Goal: Task Accomplishment & Management: Manage account settings

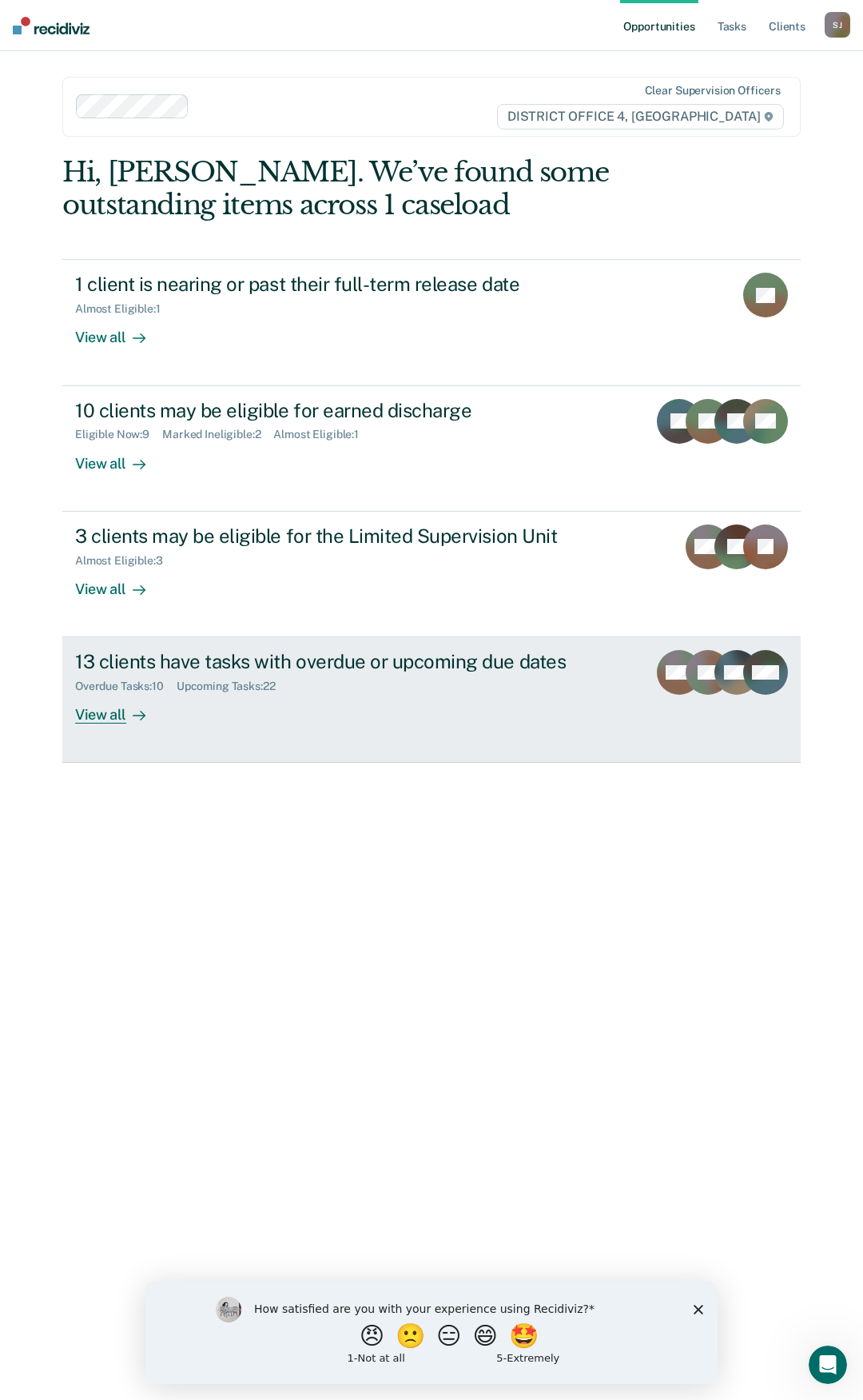
click at [121, 715] on div "View all" at bounding box center [120, 708] width 89 height 31
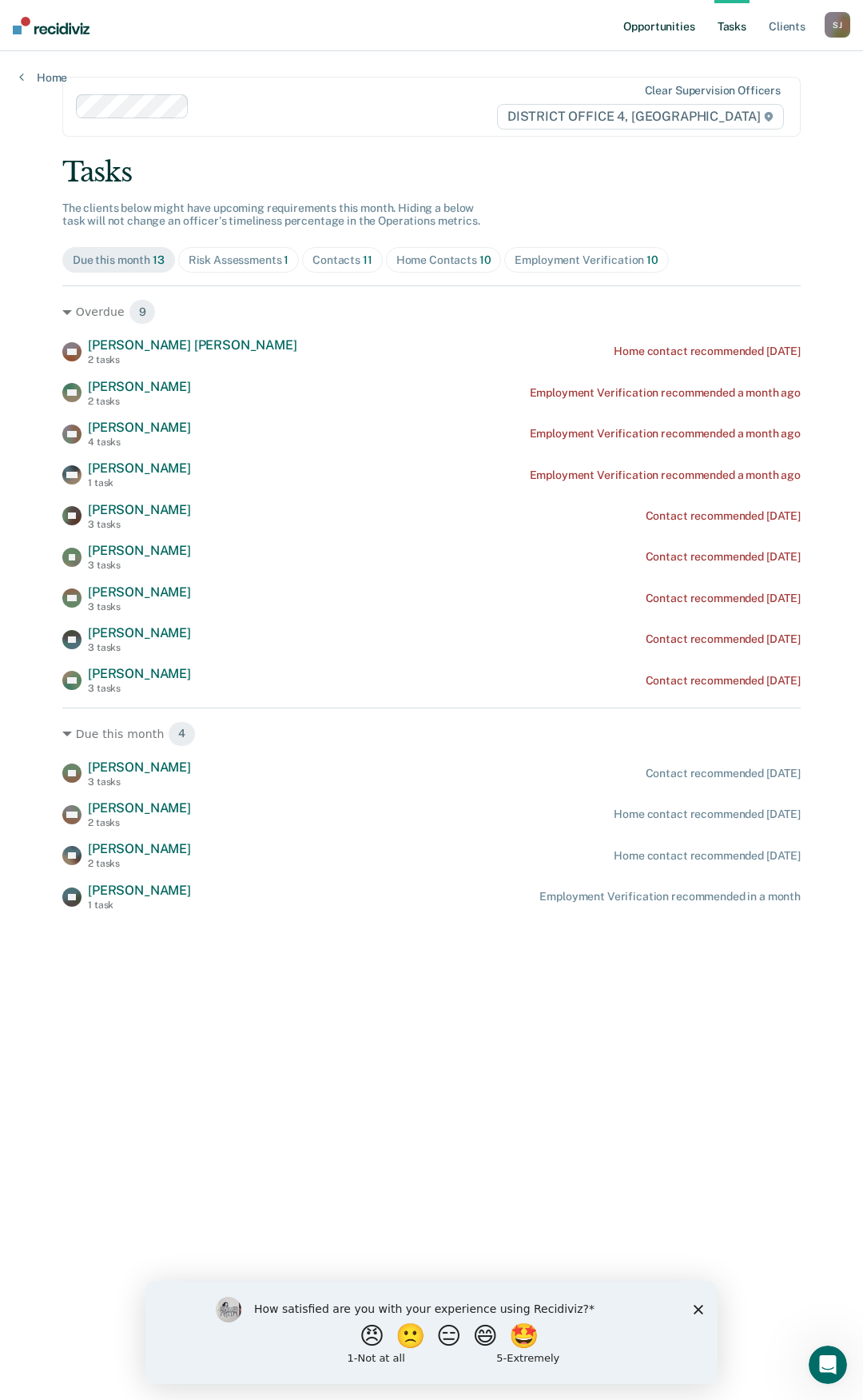
click at [660, 25] on link "Opportunities" at bounding box center [658, 25] width 77 height 51
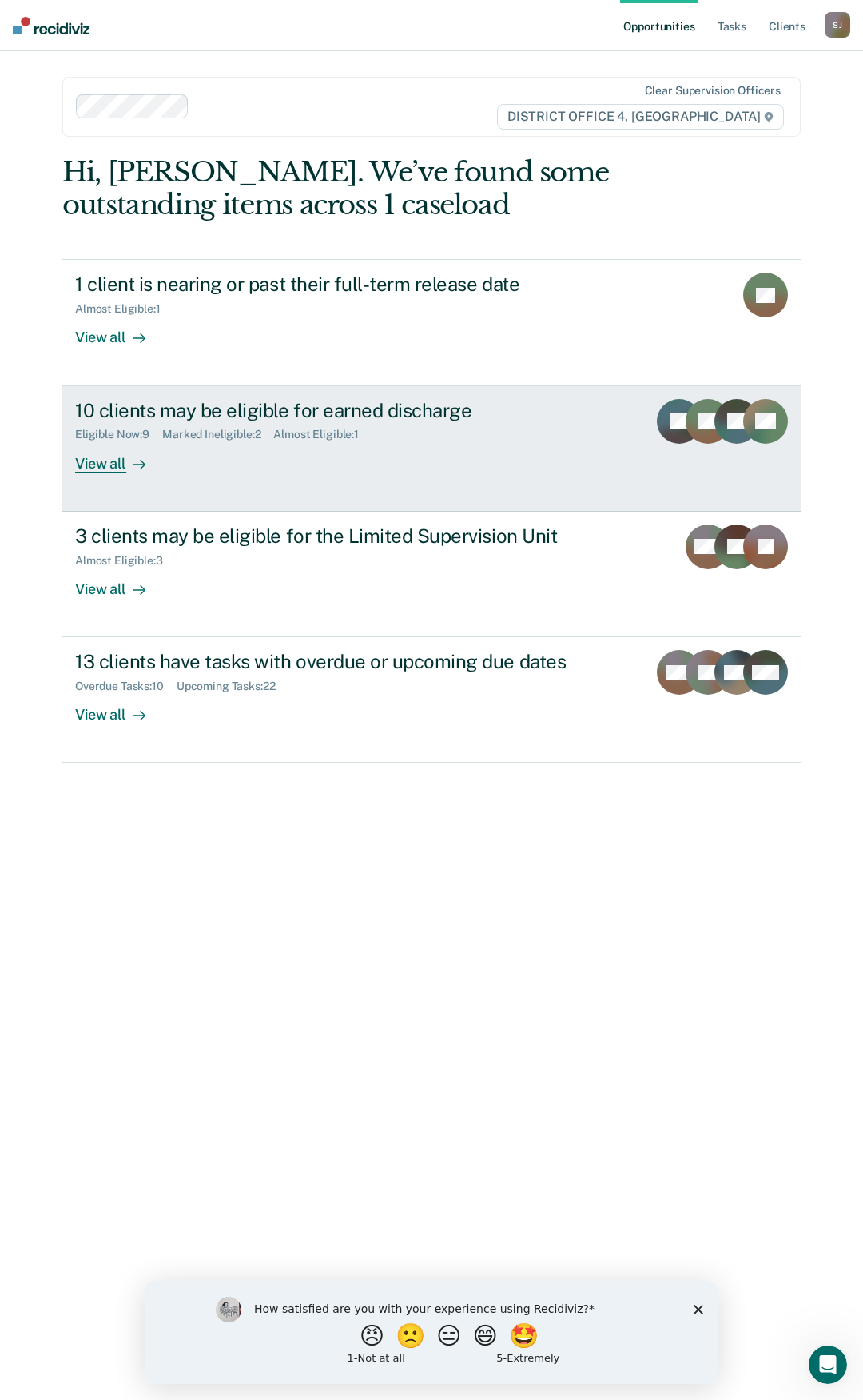
click at [522, 431] on div "Eligible Now : 9 Marked Ineligible : 2 Almost Eligible : 1" at bounding box center [355, 431] width 560 height 20
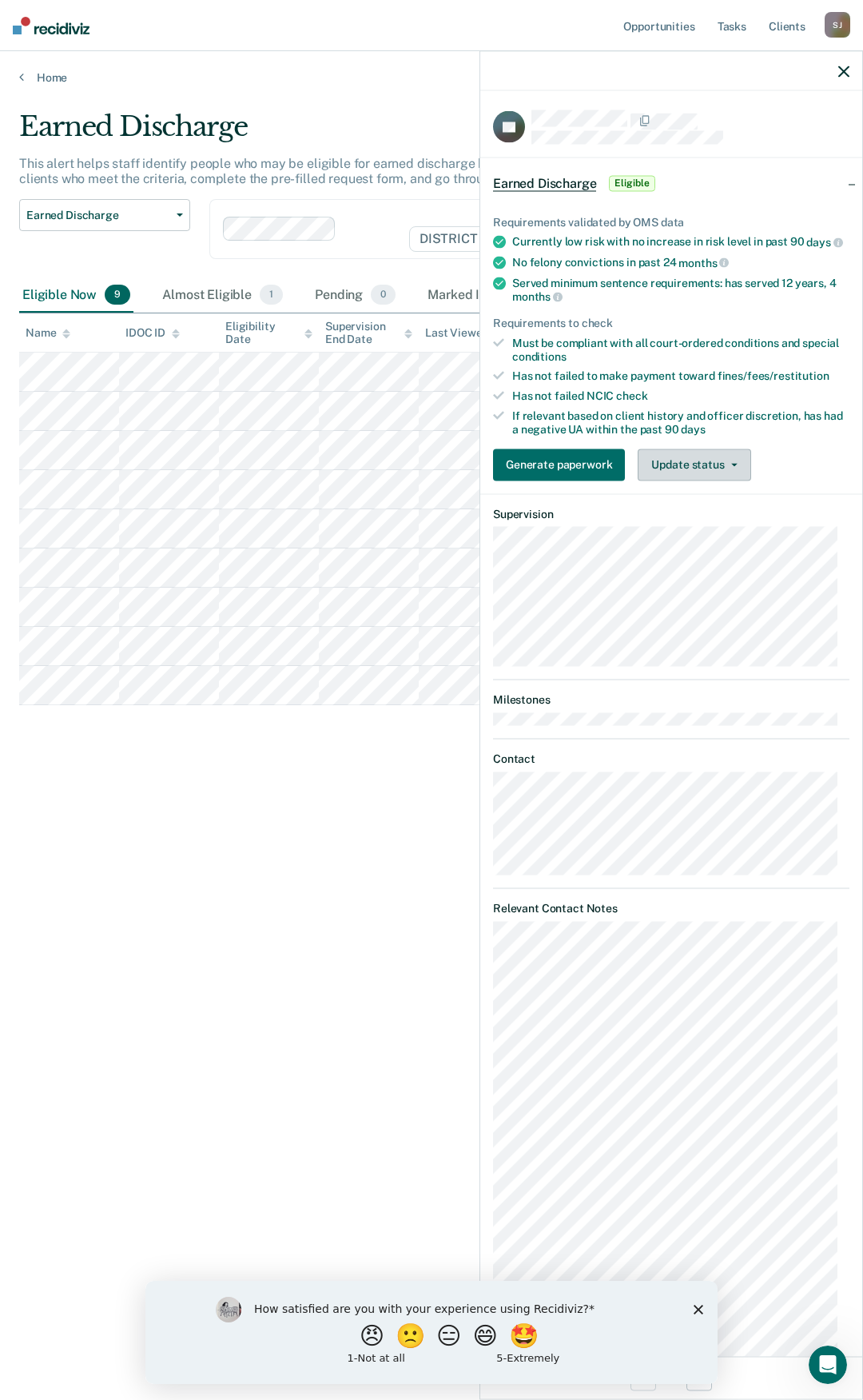
click at [741, 478] on button "Update status" at bounding box center [695, 464] width 113 height 32
click at [718, 538] on button "Mark Ineligible" at bounding box center [715, 528] width 154 height 25
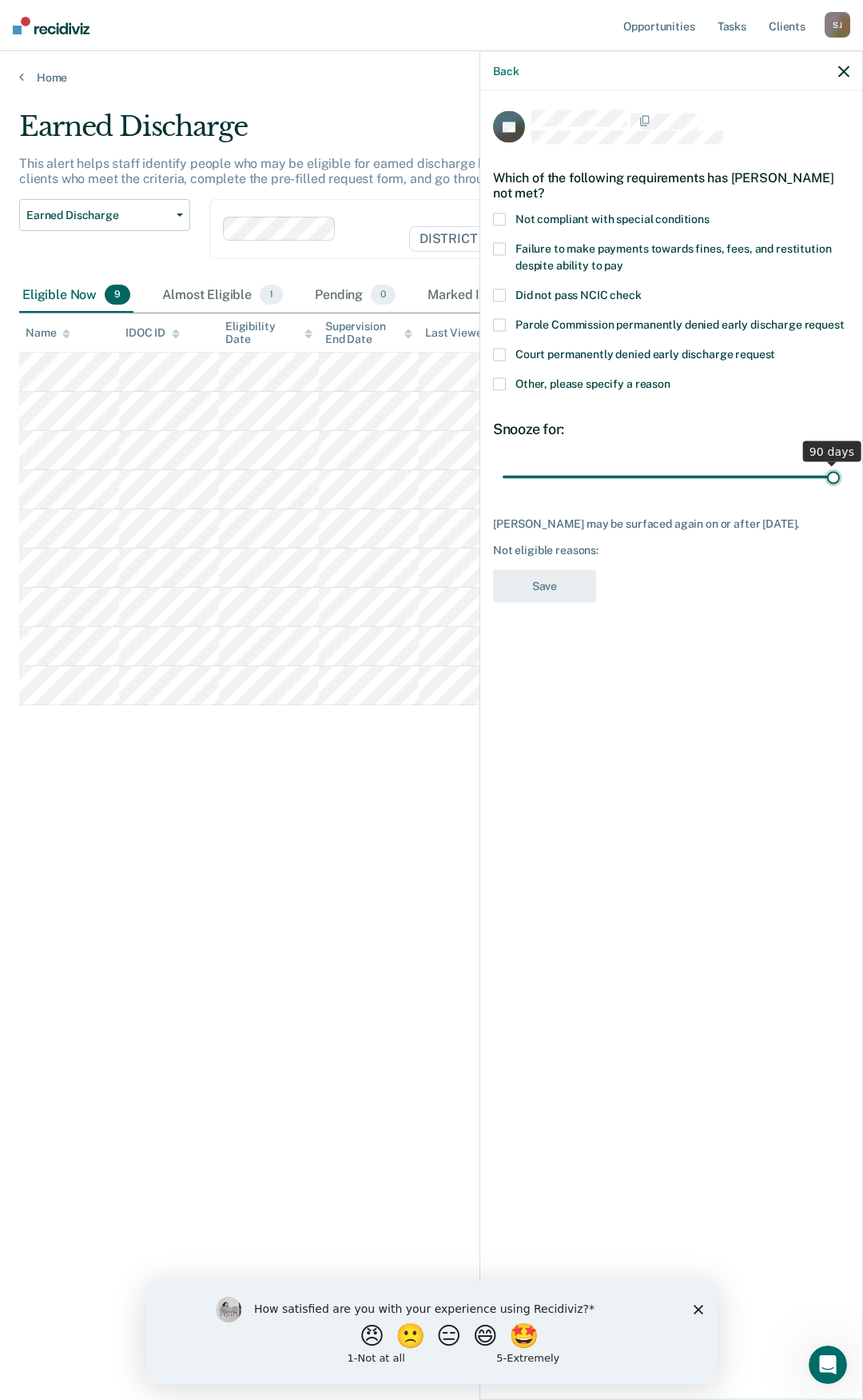
drag, startPoint x: 618, startPoint y: 481, endPoint x: 882, endPoint y: 473, distance: 264.1
type input "90"
click at [840, 473] on input "range" at bounding box center [671, 476] width 338 height 28
click at [490, 379] on div "PL Which of the following requirements has [PERSON_NAME] not met? Not compliant…" at bounding box center [672, 743] width 382 height 1304
click at [495, 385] on span at bounding box center [500, 384] width 13 height 13
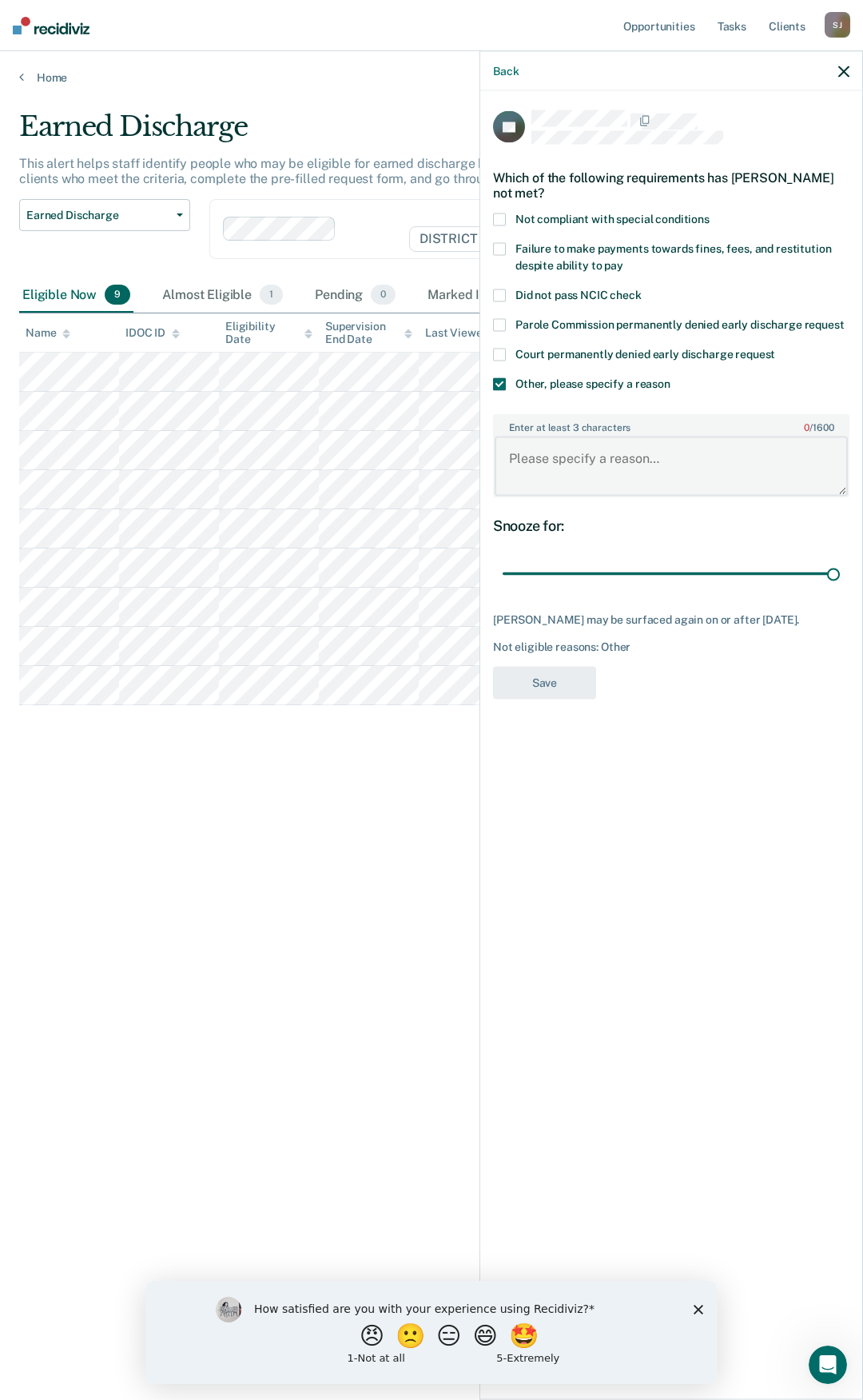
click at [557, 464] on textarea "Enter at least 3 characters 0 / 1600" at bounding box center [672, 465] width 353 height 59
click at [609, 468] on textarea "Sex offender" at bounding box center [672, 465] width 353 height 59
drag, startPoint x: 604, startPoint y: 460, endPoint x: 505, endPoint y: 453, distance: 99.2
click at [505, 453] on textarea "Sex offender" at bounding box center [672, 465] width 353 height 59
click at [638, 475] on textarea "Sex offender" at bounding box center [672, 465] width 353 height 59
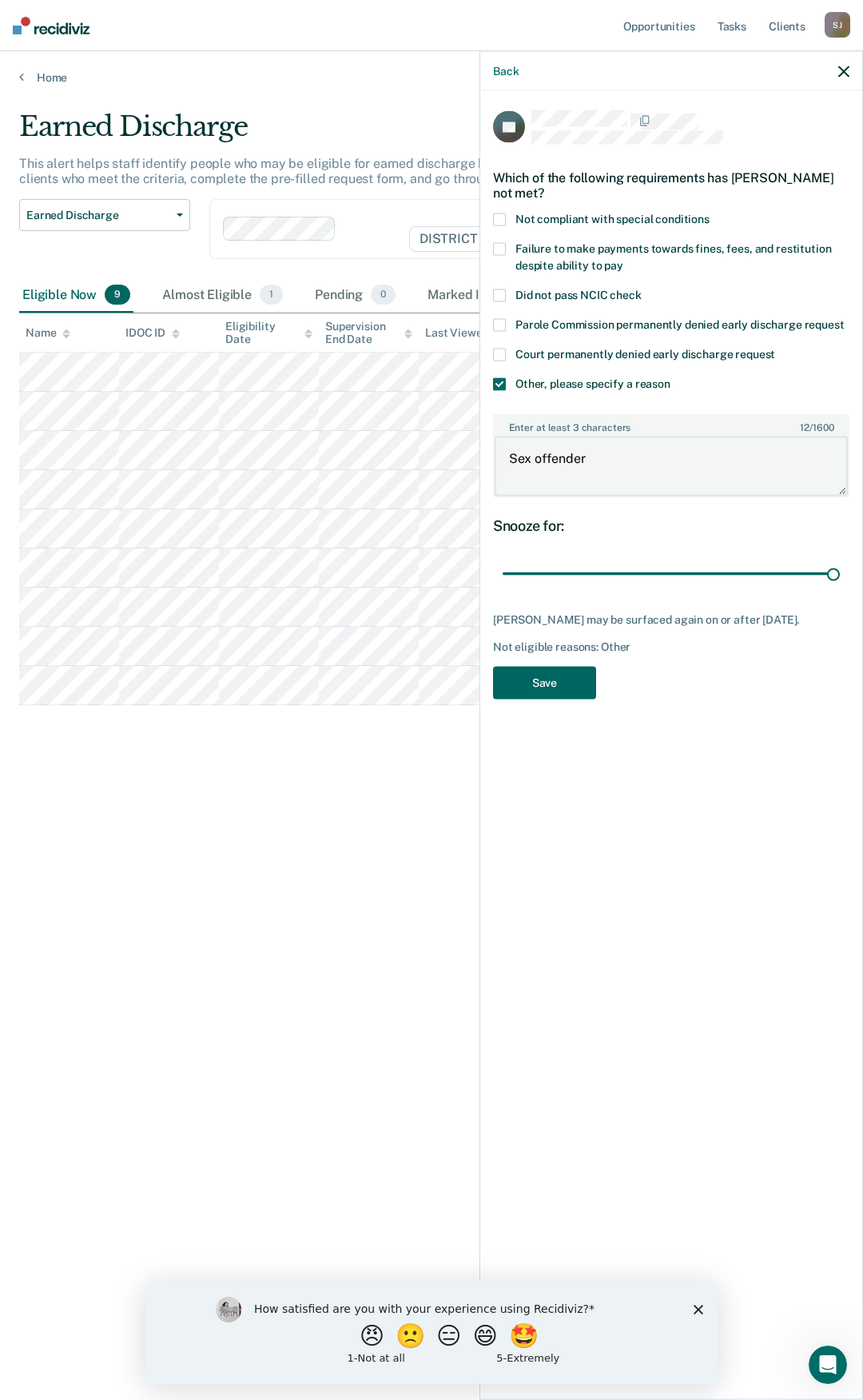
type textarea "Sex offender"
click at [537, 681] on button "Save" at bounding box center [544, 682] width 103 height 33
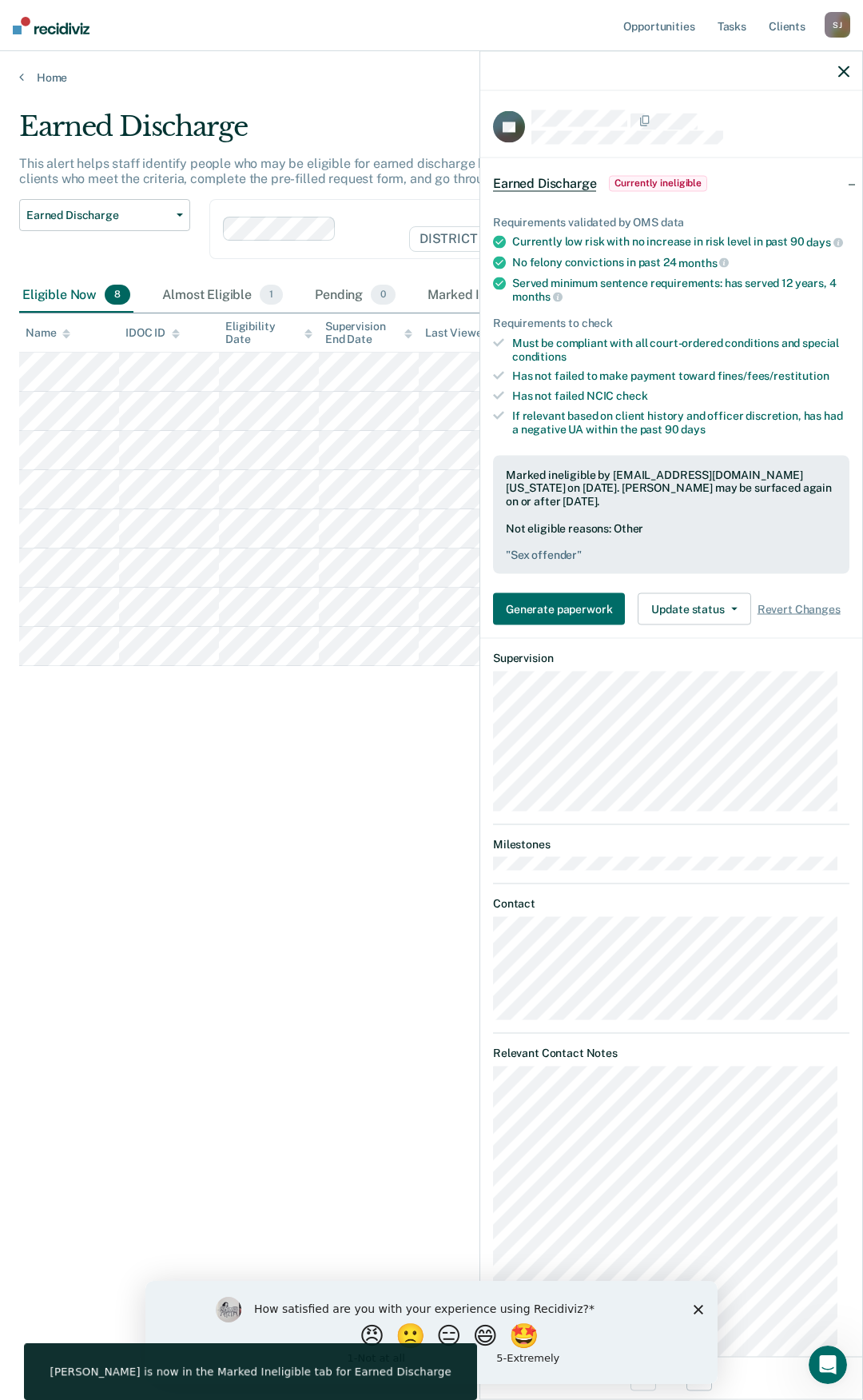
click at [845, 69] on icon "button" at bounding box center [844, 71] width 11 height 11
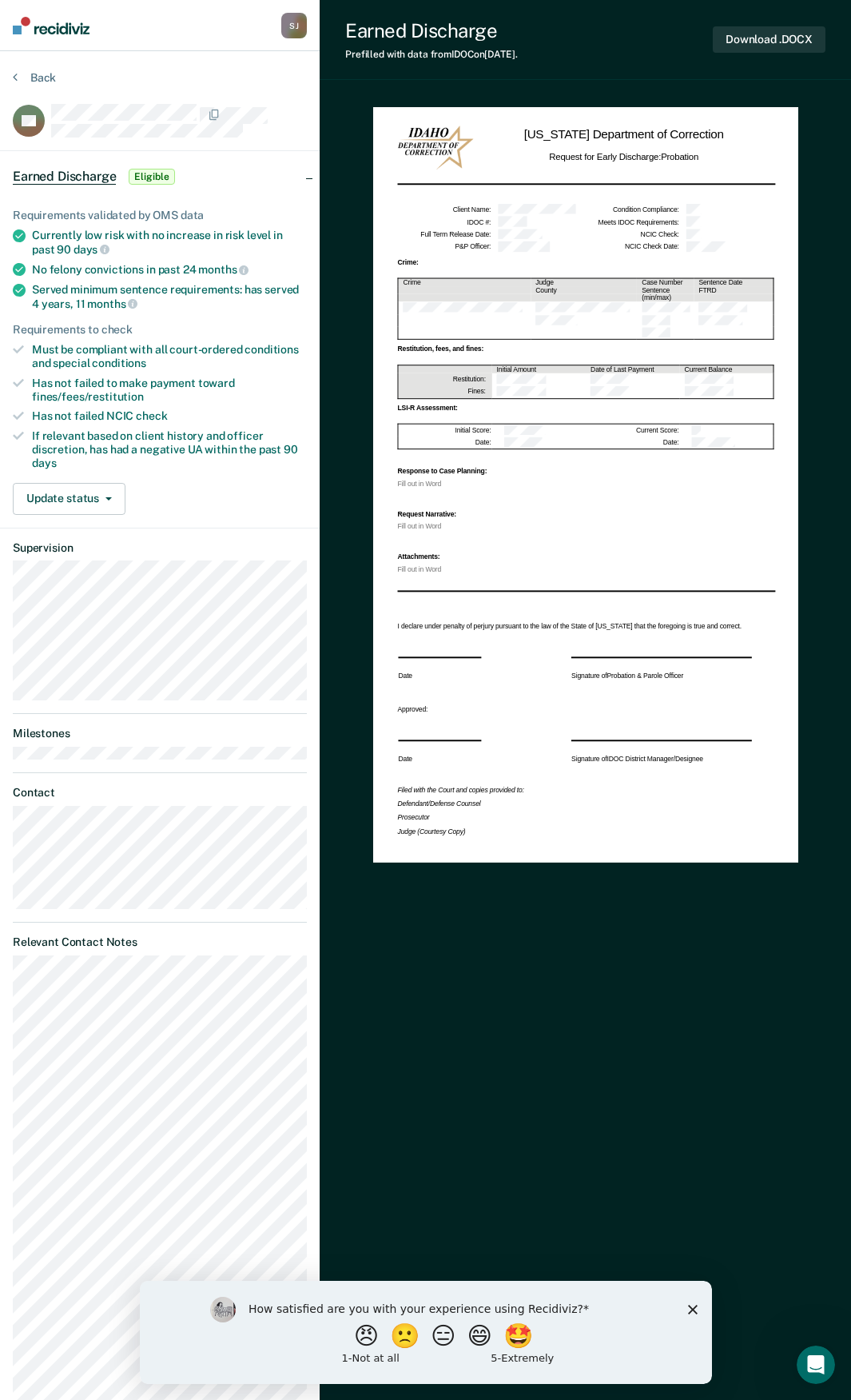
click at [292, 105] on div at bounding box center [178, 114] width 256 height 21
click at [25, 74] on button "Back" at bounding box center [34, 77] width 43 height 15
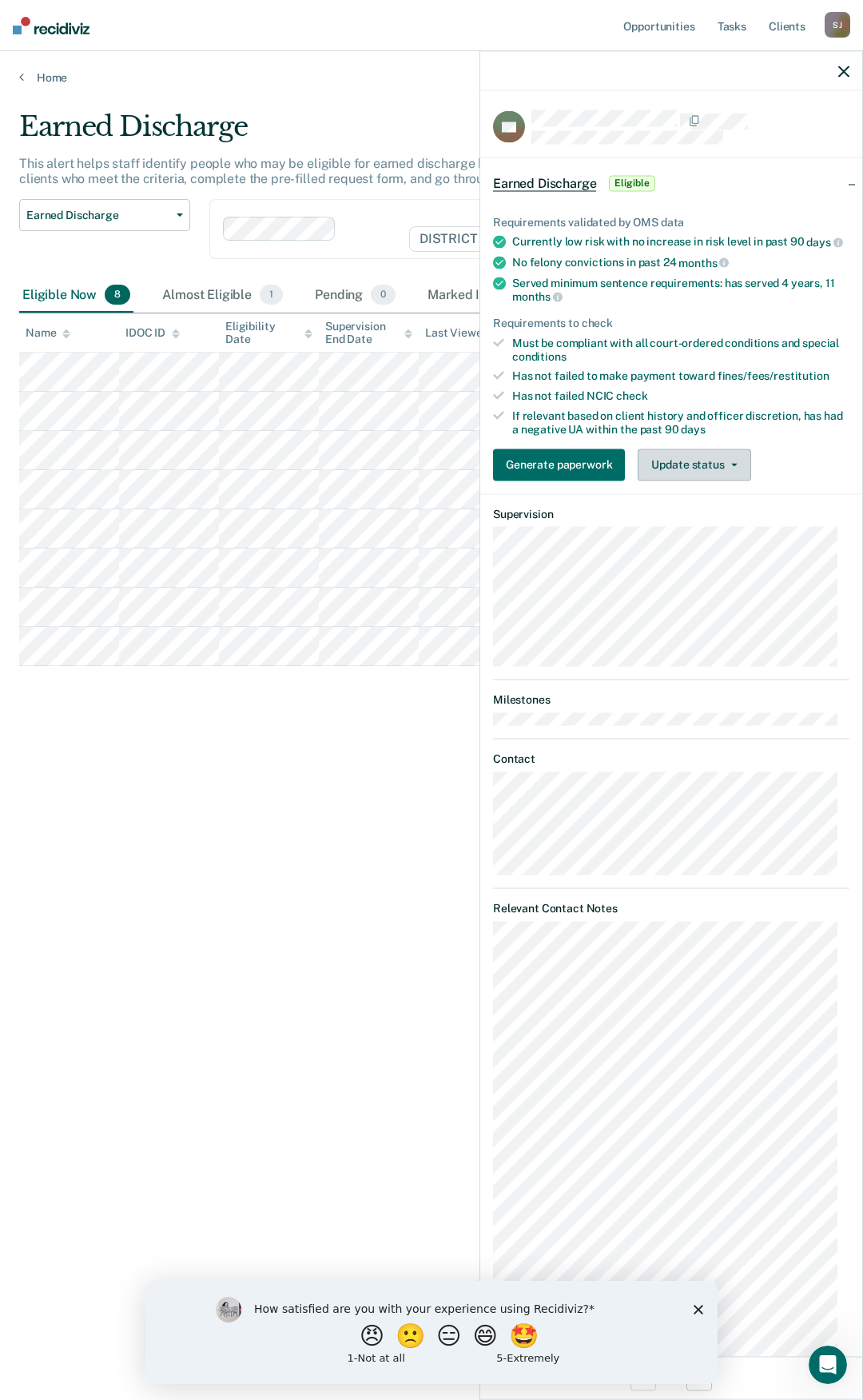
click at [701, 470] on button "Update status" at bounding box center [695, 464] width 113 height 32
click at [694, 542] on button "Mark Ineligible" at bounding box center [715, 528] width 154 height 25
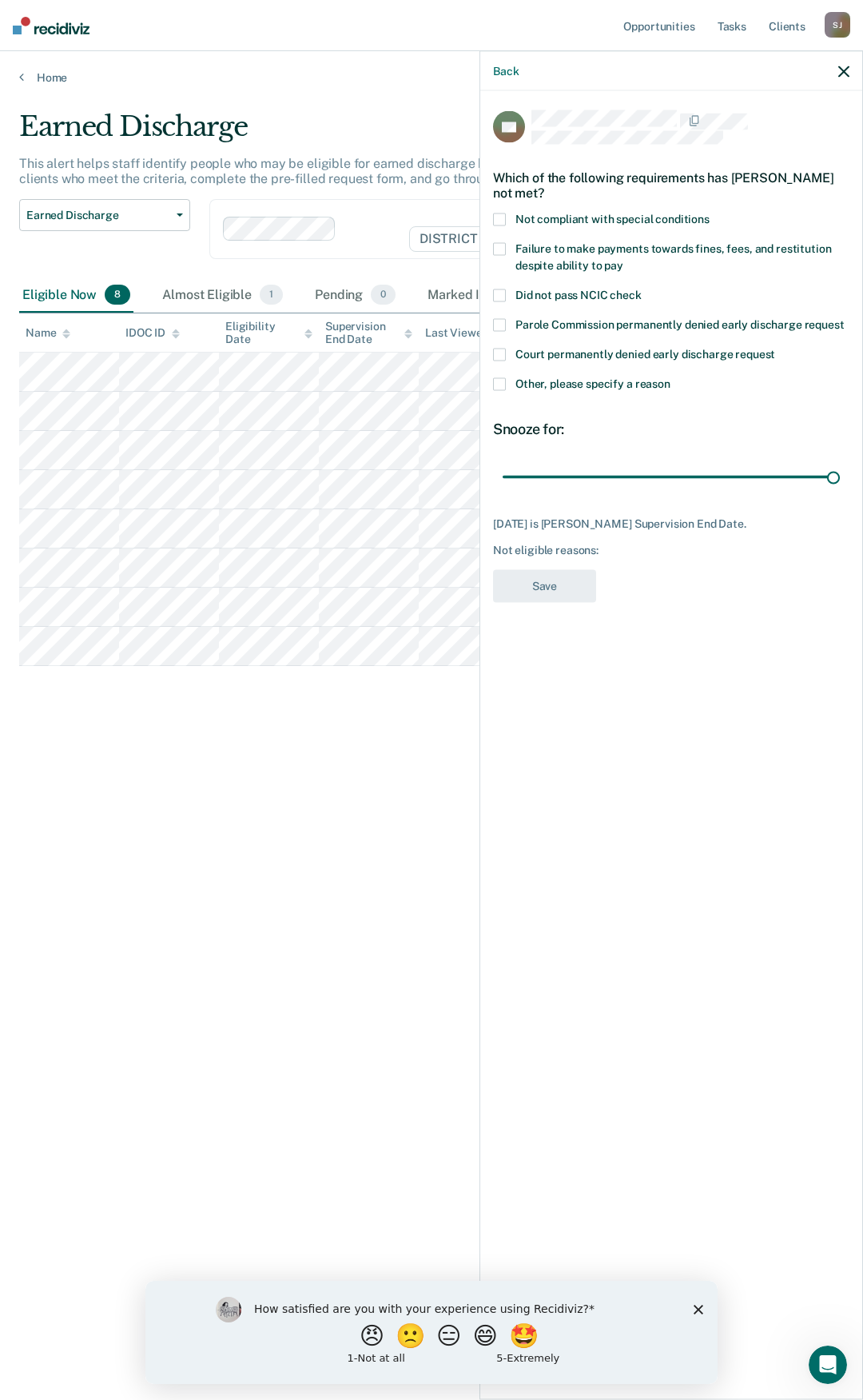
click at [501, 392] on label "Other, please specify a reason" at bounding box center [672, 386] width 357 height 16
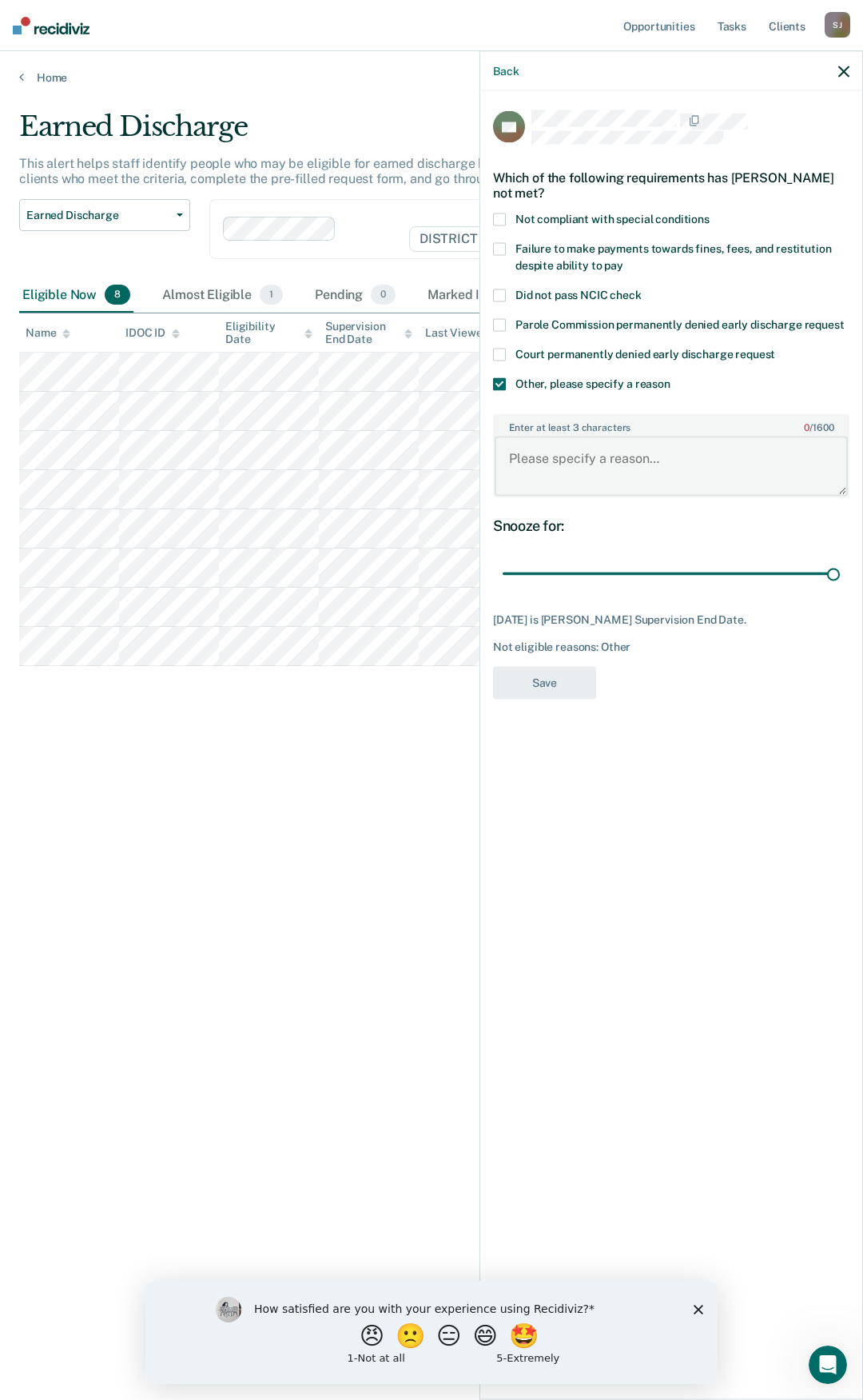
click at [556, 449] on textarea "Enter at least 3 characters 0 / 1600" at bounding box center [672, 465] width 353 height 59
paste textarea "Sex offender"
type textarea "Sex offender"
click at [545, 678] on button "Save" at bounding box center [544, 682] width 103 height 33
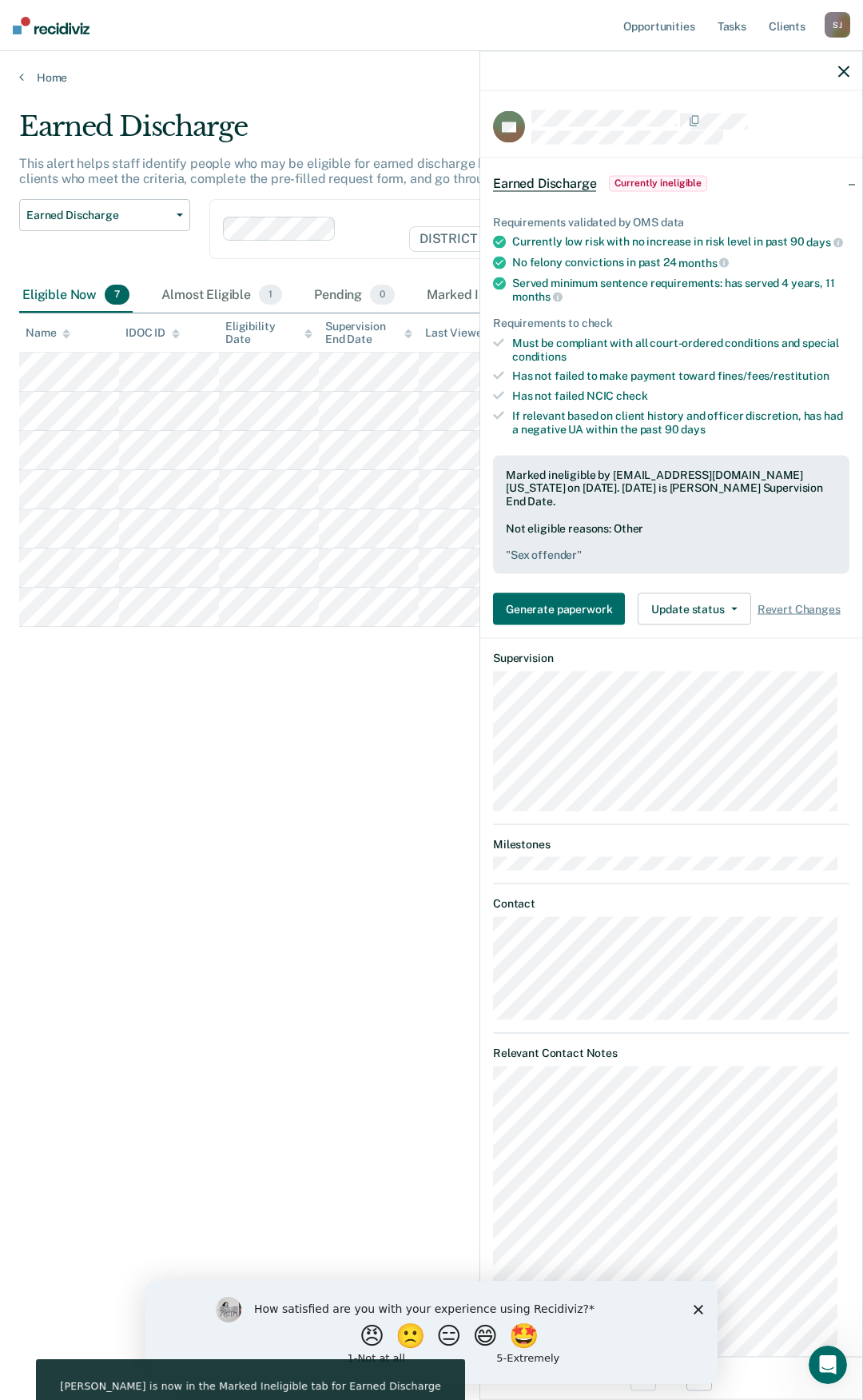
click at [837, 75] on div at bounding box center [672, 71] width 382 height 40
click at [840, 66] on icon "button" at bounding box center [844, 71] width 11 height 11
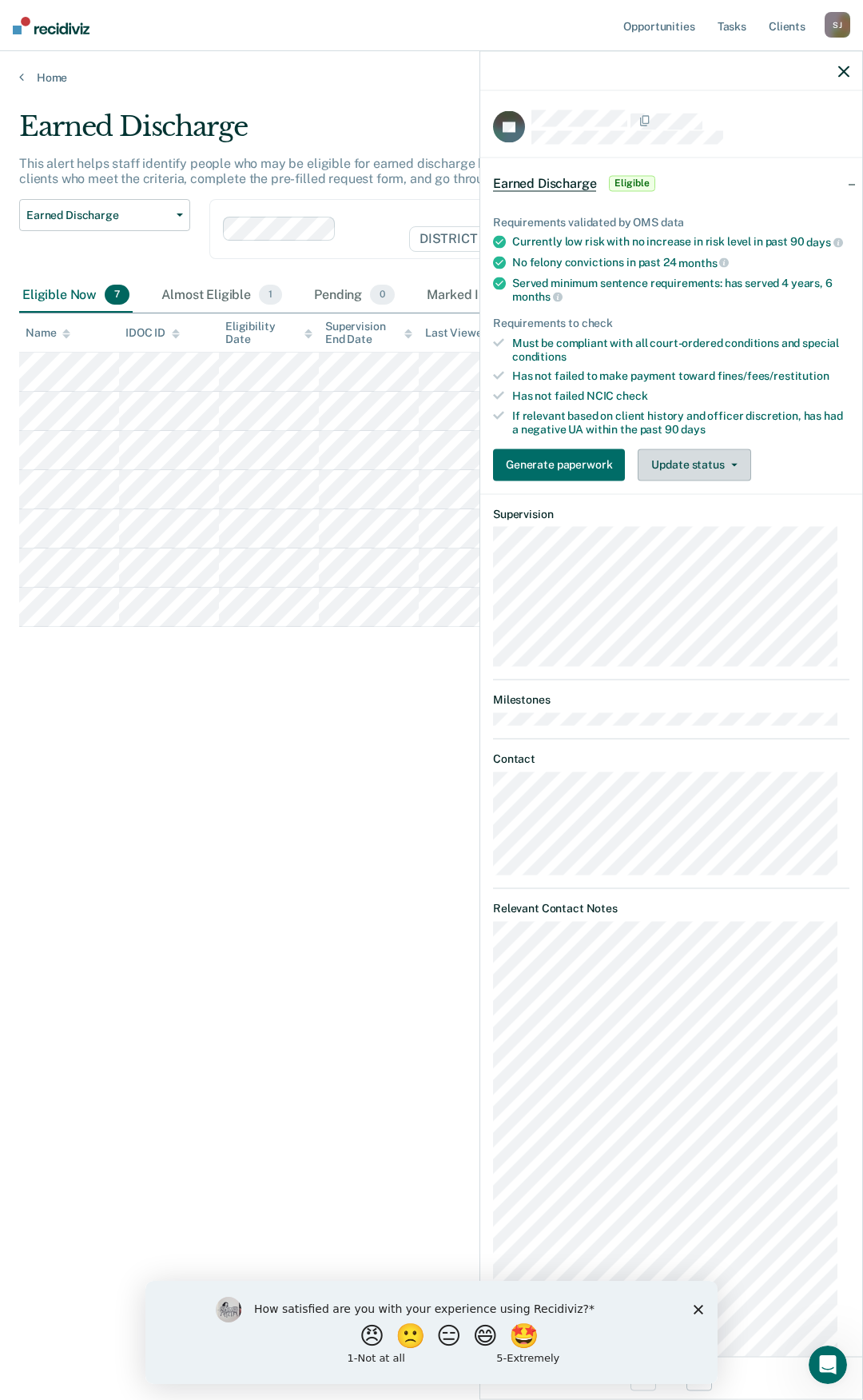
click at [692, 481] on button "Update status" at bounding box center [695, 464] width 113 height 32
click at [692, 533] on button "Mark Ineligible" at bounding box center [715, 528] width 154 height 25
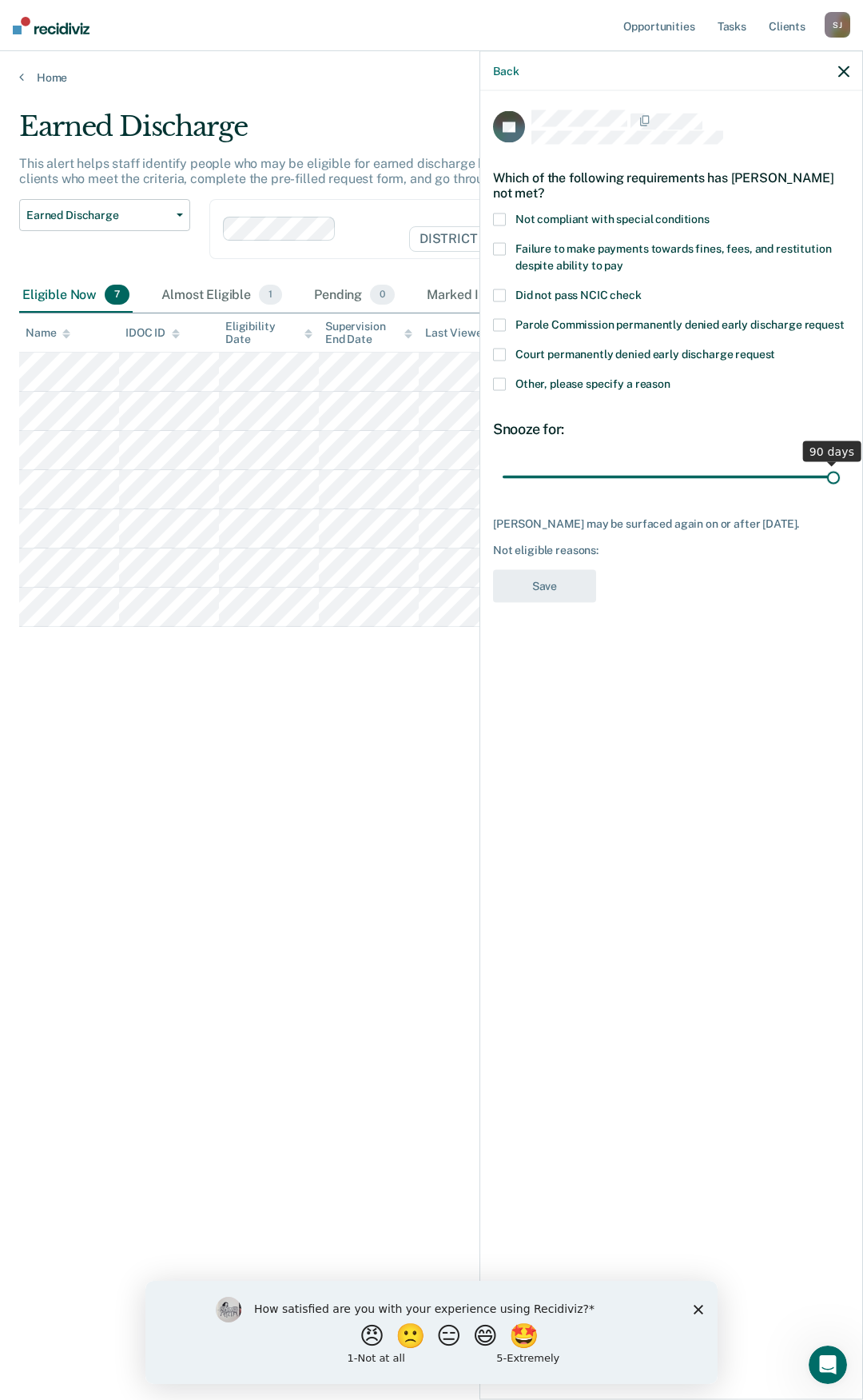
drag, startPoint x: 696, startPoint y: 485, endPoint x: 869, endPoint y: 482, distance: 173.0
type input "90"
click at [840, 482] on input "range" at bounding box center [671, 476] width 338 height 28
click at [503, 378] on span at bounding box center [500, 384] width 13 height 13
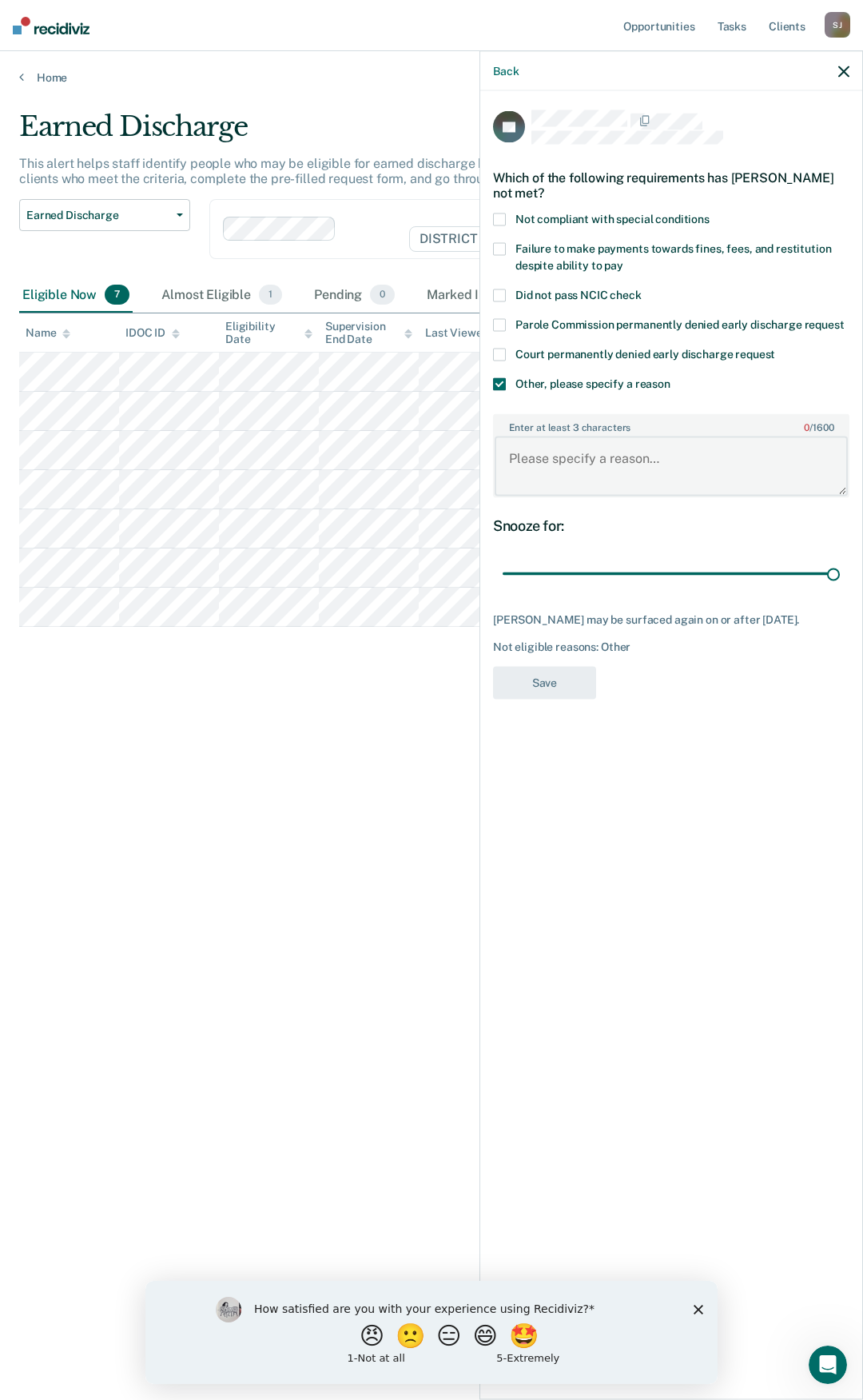
click at [566, 460] on textarea "Enter at least 3 characters 0 / 1600" at bounding box center [672, 465] width 353 height 59
paste textarea "Sex offender"
type textarea "Sex offender"
click at [539, 676] on button "Save" at bounding box center [544, 682] width 103 height 33
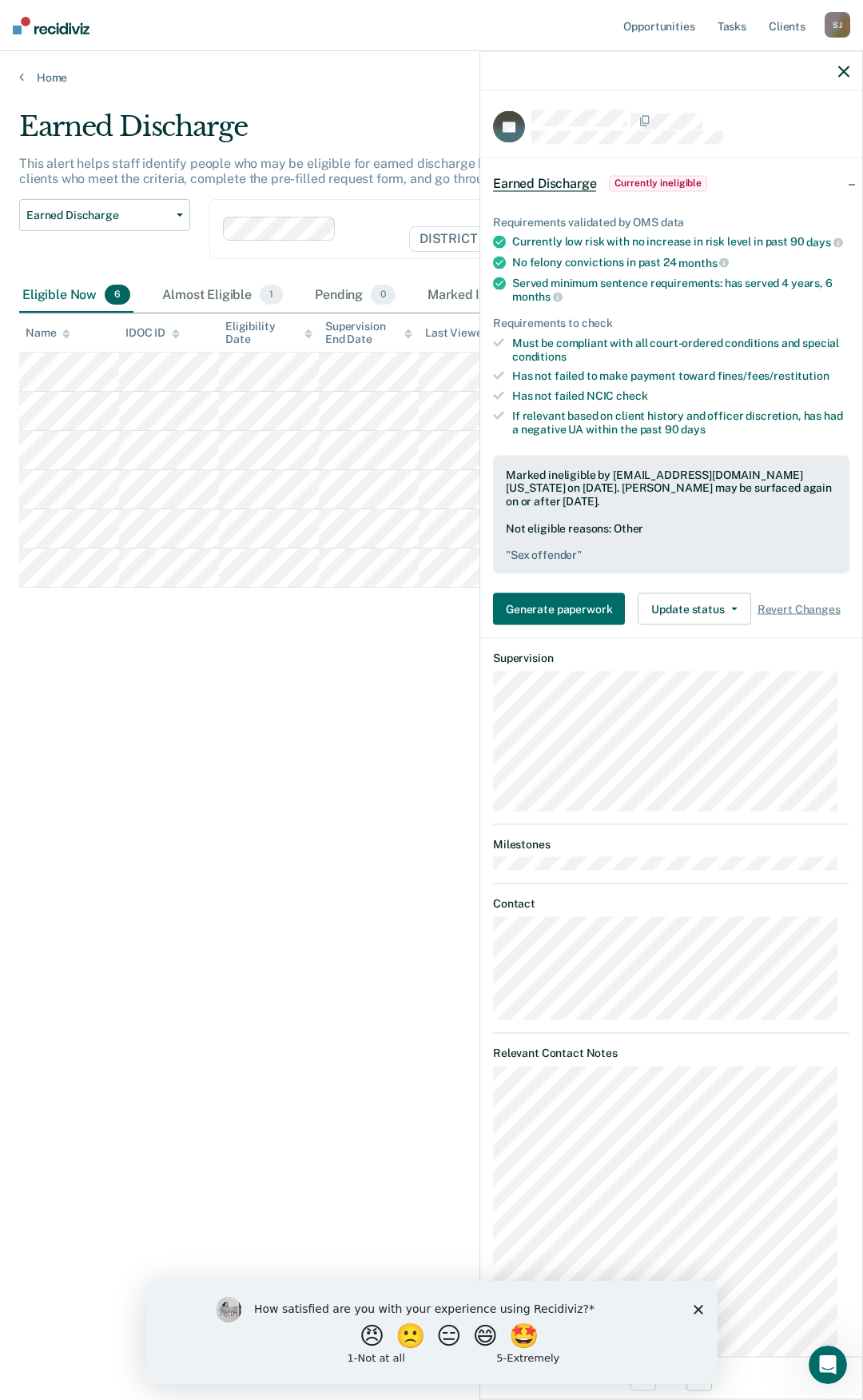
click at [843, 68] on icon "button" at bounding box center [844, 71] width 11 height 11
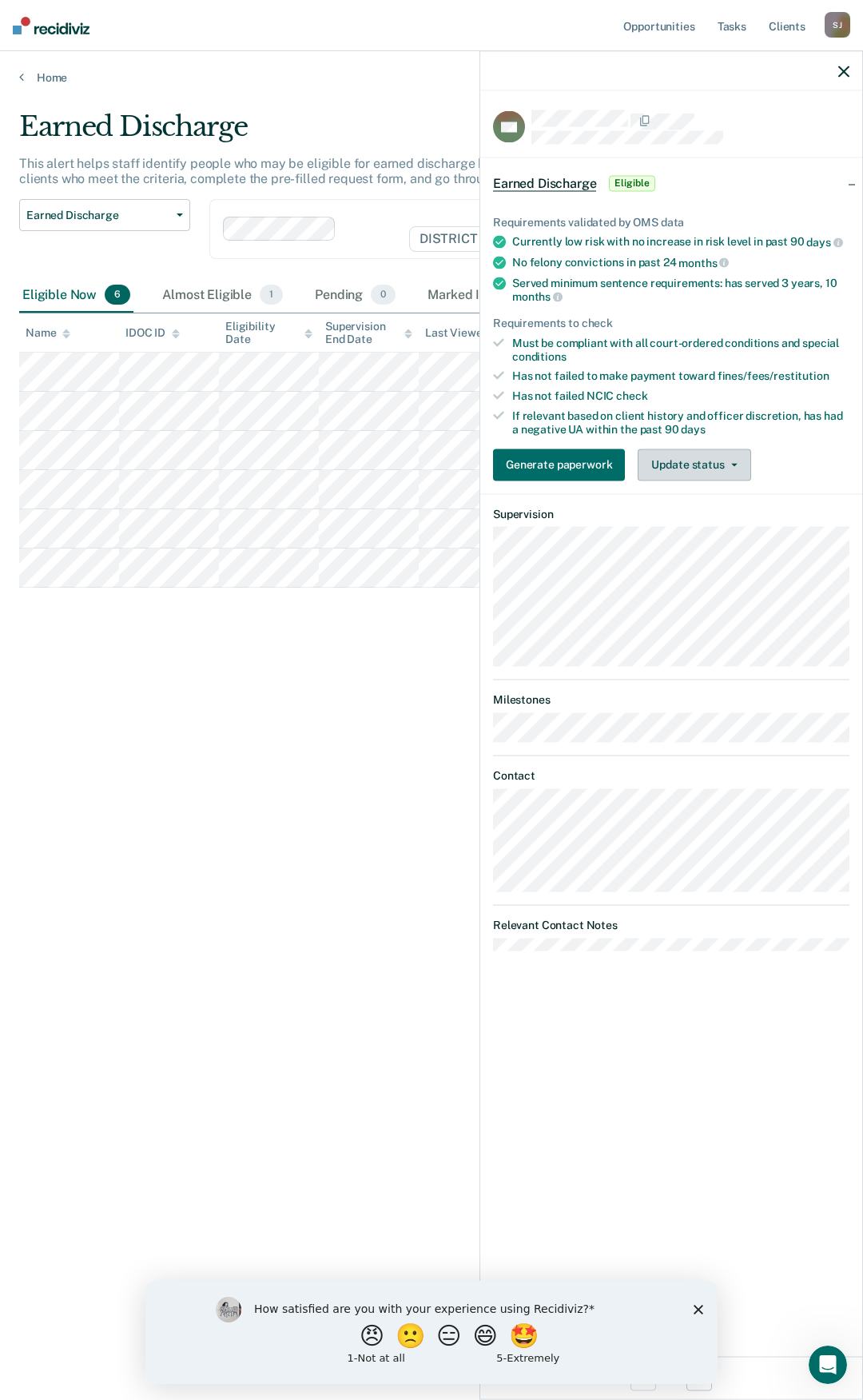
click at [660, 466] on button "Update status" at bounding box center [695, 464] width 113 height 32
click at [675, 526] on button "Mark Ineligible" at bounding box center [715, 528] width 154 height 25
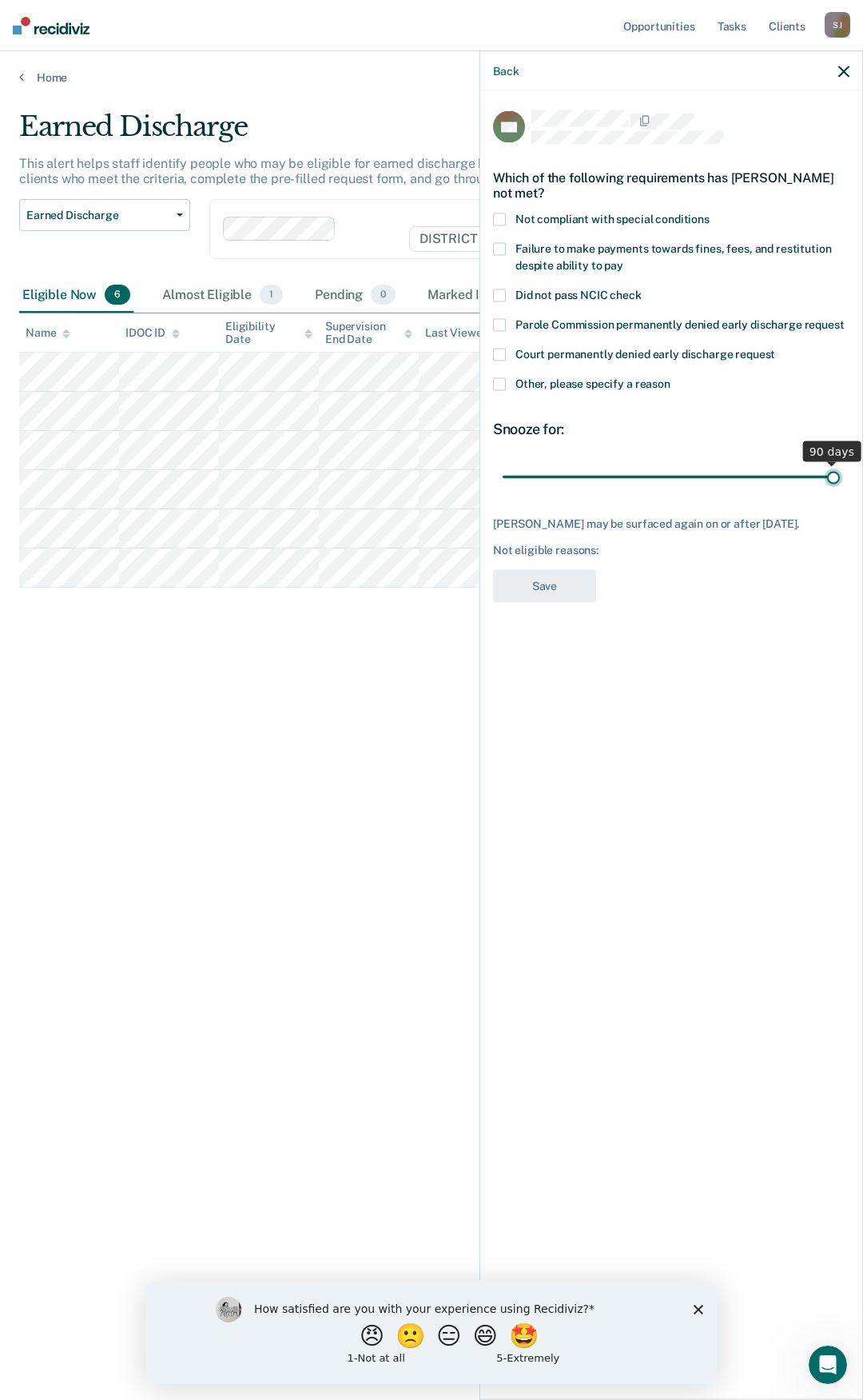
drag, startPoint x: 620, startPoint y: 475, endPoint x: 896, endPoint y: 469, distance: 276.1
type input "90"
click at [840, 469] on input "range" at bounding box center [671, 476] width 338 height 28
click at [503, 384] on span at bounding box center [500, 384] width 13 height 13
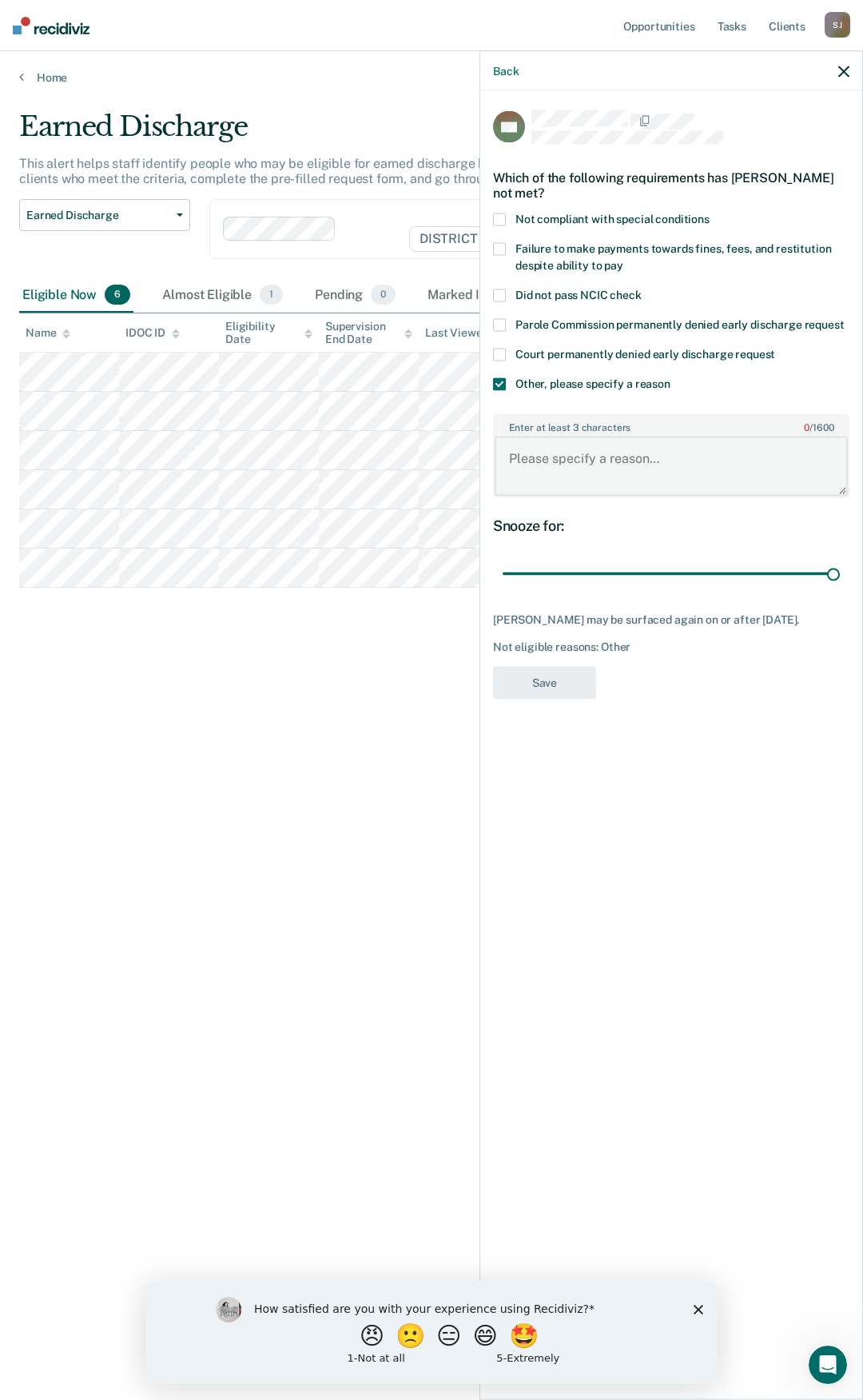
click at [587, 449] on textarea "Enter at least 3 characters 0 / 1600" at bounding box center [672, 465] width 353 height 59
paste textarea "Sex offender"
type textarea "Sex offender"
click at [528, 676] on button "Save" at bounding box center [544, 682] width 103 height 33
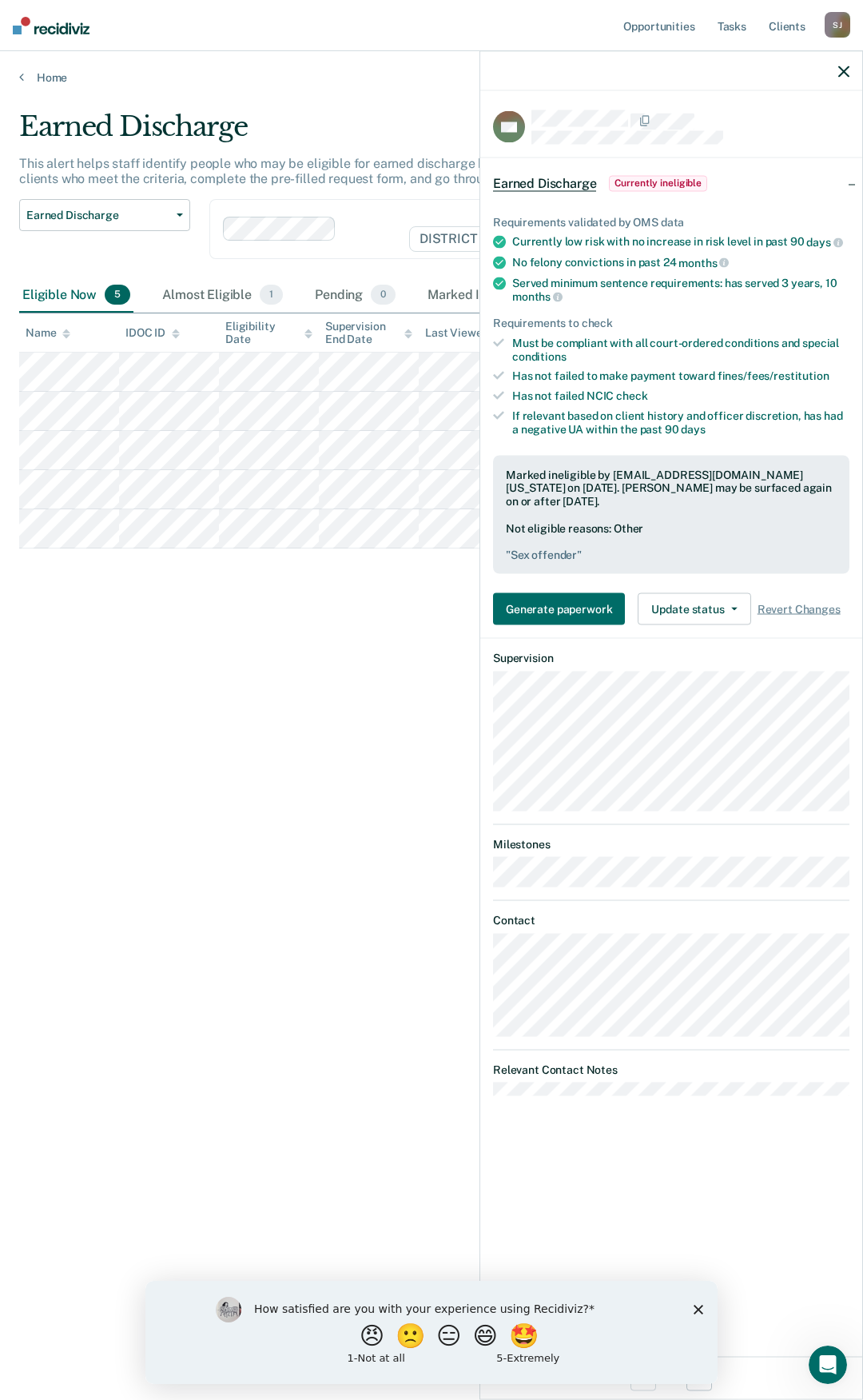
click at [839, 73] on icon "button" at bounding box center [844, 71] width 11 height 11
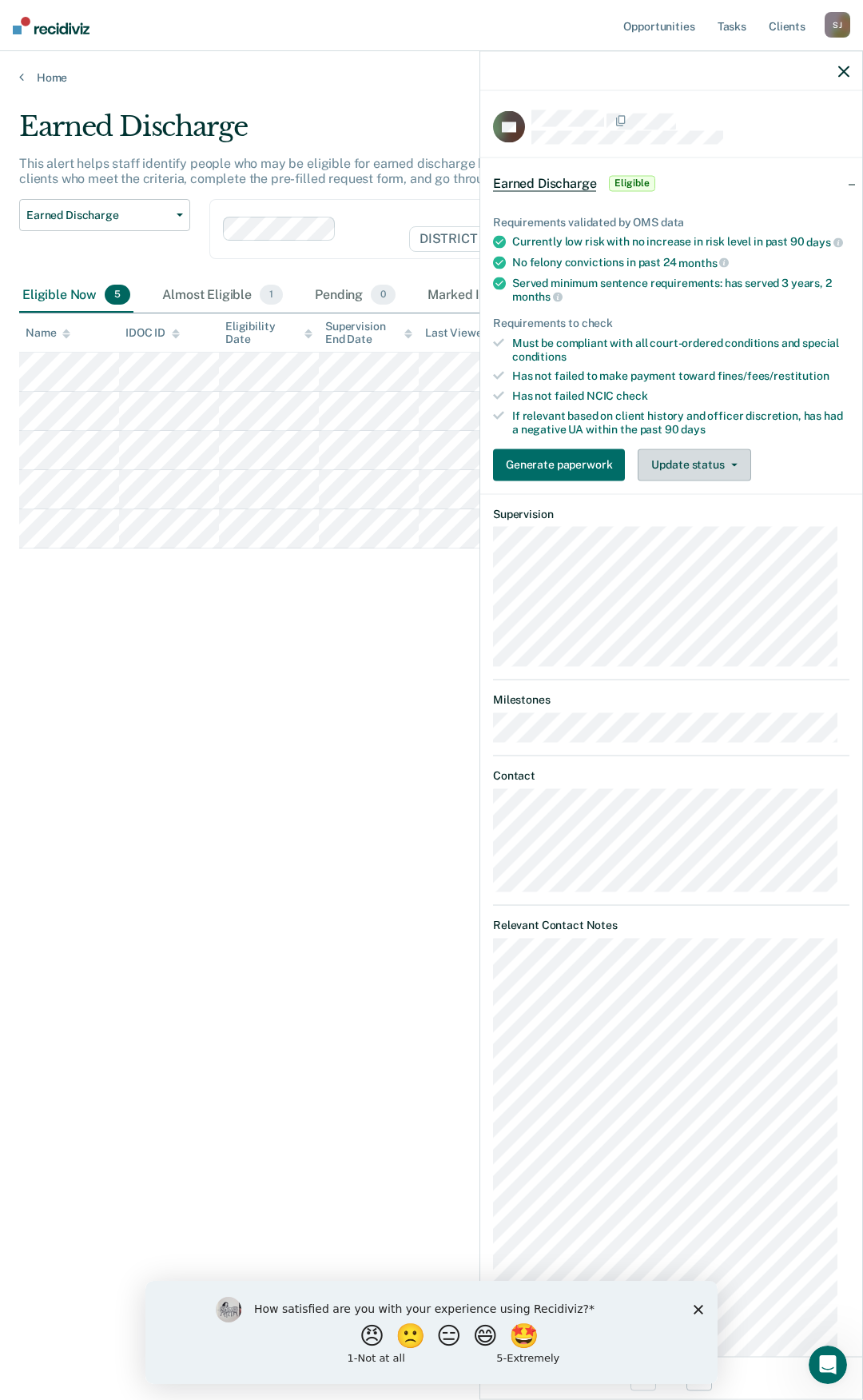
click at [702, 474] on button "Update status" at bounding box center [695, 464] width 113 height 32
click at [684, 542] on button "Mark Ineligible" at bounding box center [715, 528] width 154 height 25
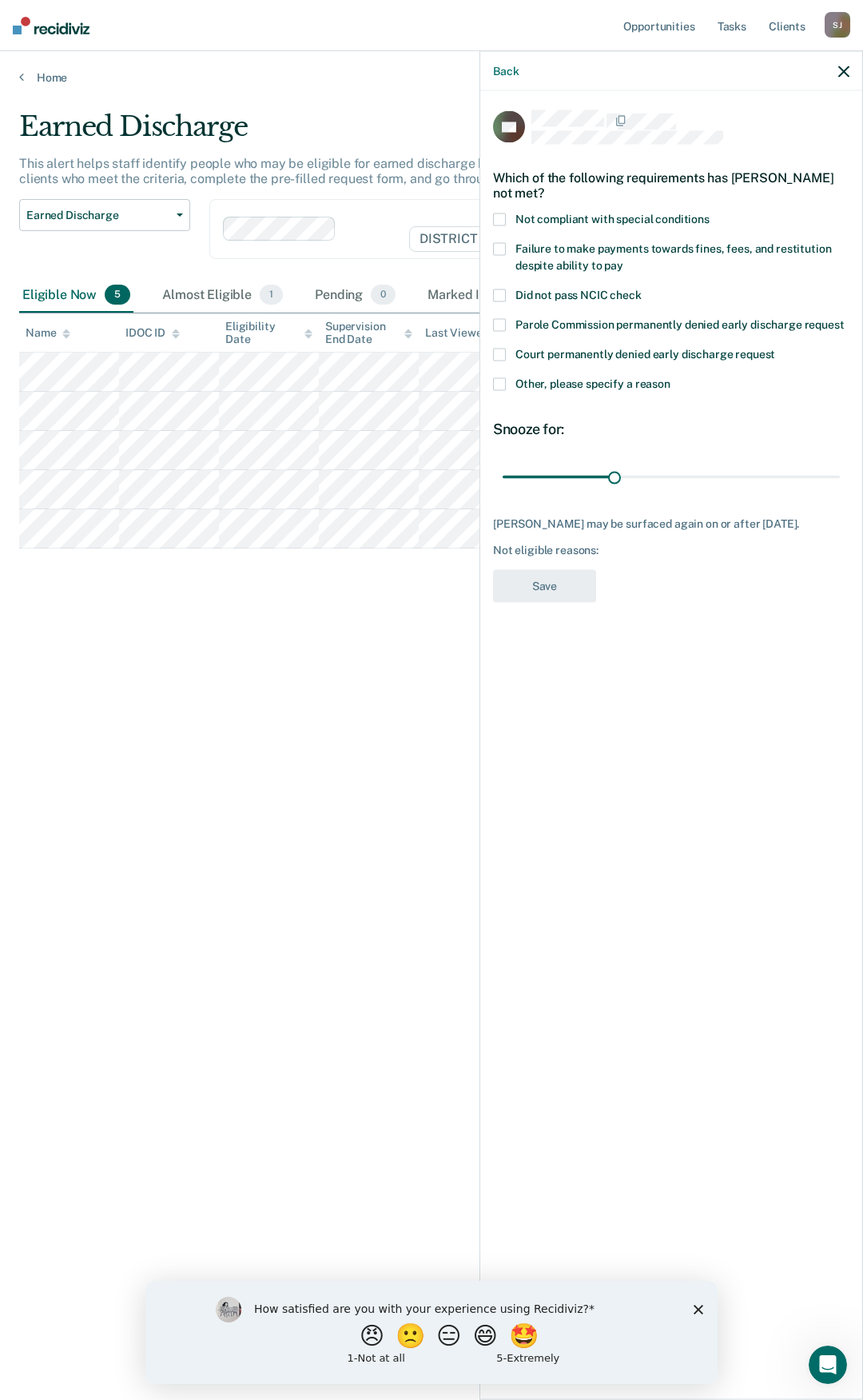
click at [493, 380] on span at bounding box center [500, 384] width 13 height 13
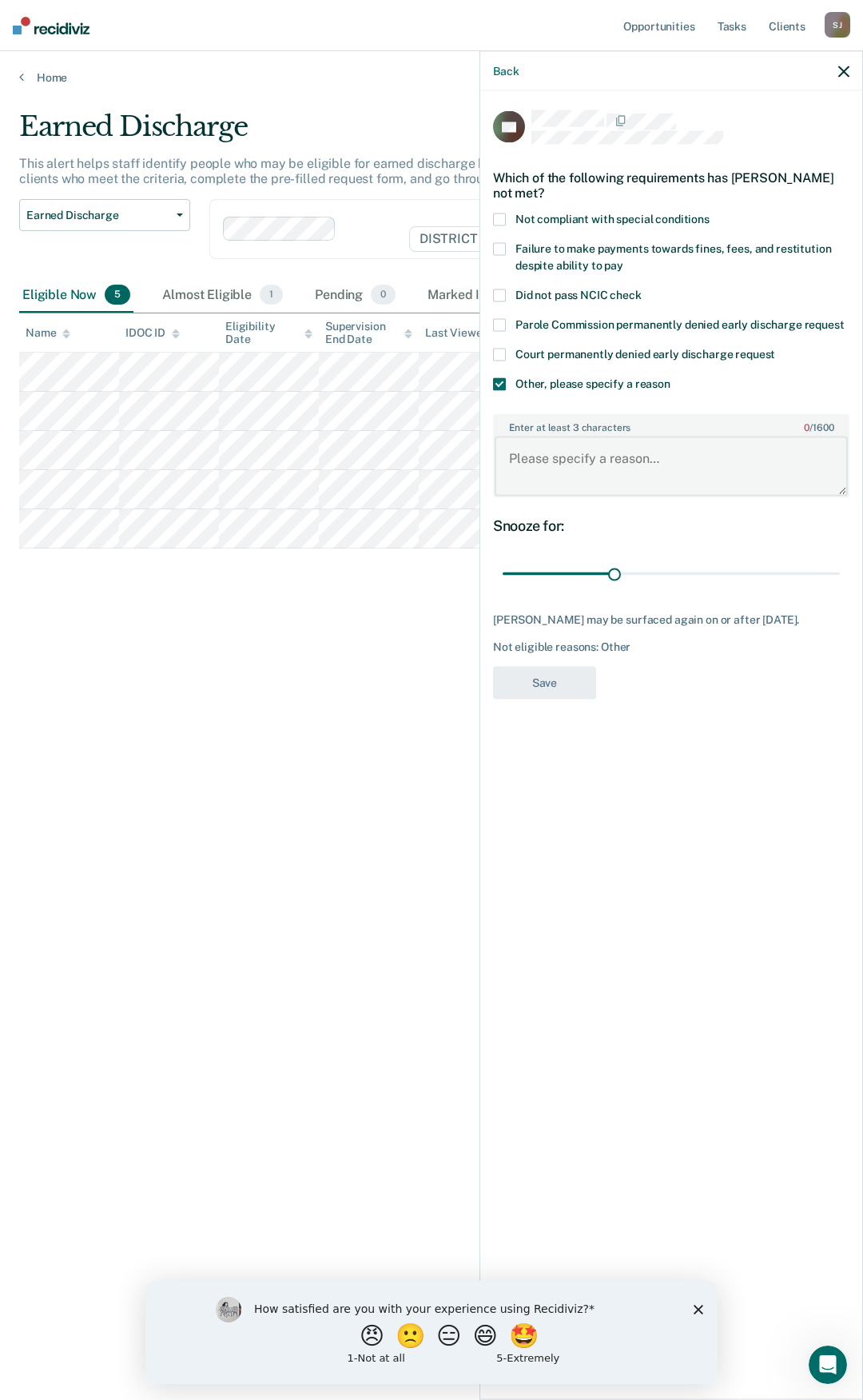
paste textarea "Sex offender"
type textarea "Sex offender"
drag, startPoint x: 617, startPoint y: 576, endPoint x: 853, endPoint y: 588, distance: 236.3
type input "90"
click at [840, 587] on input "range" at bounding box center [671, 573] width 338 height 28
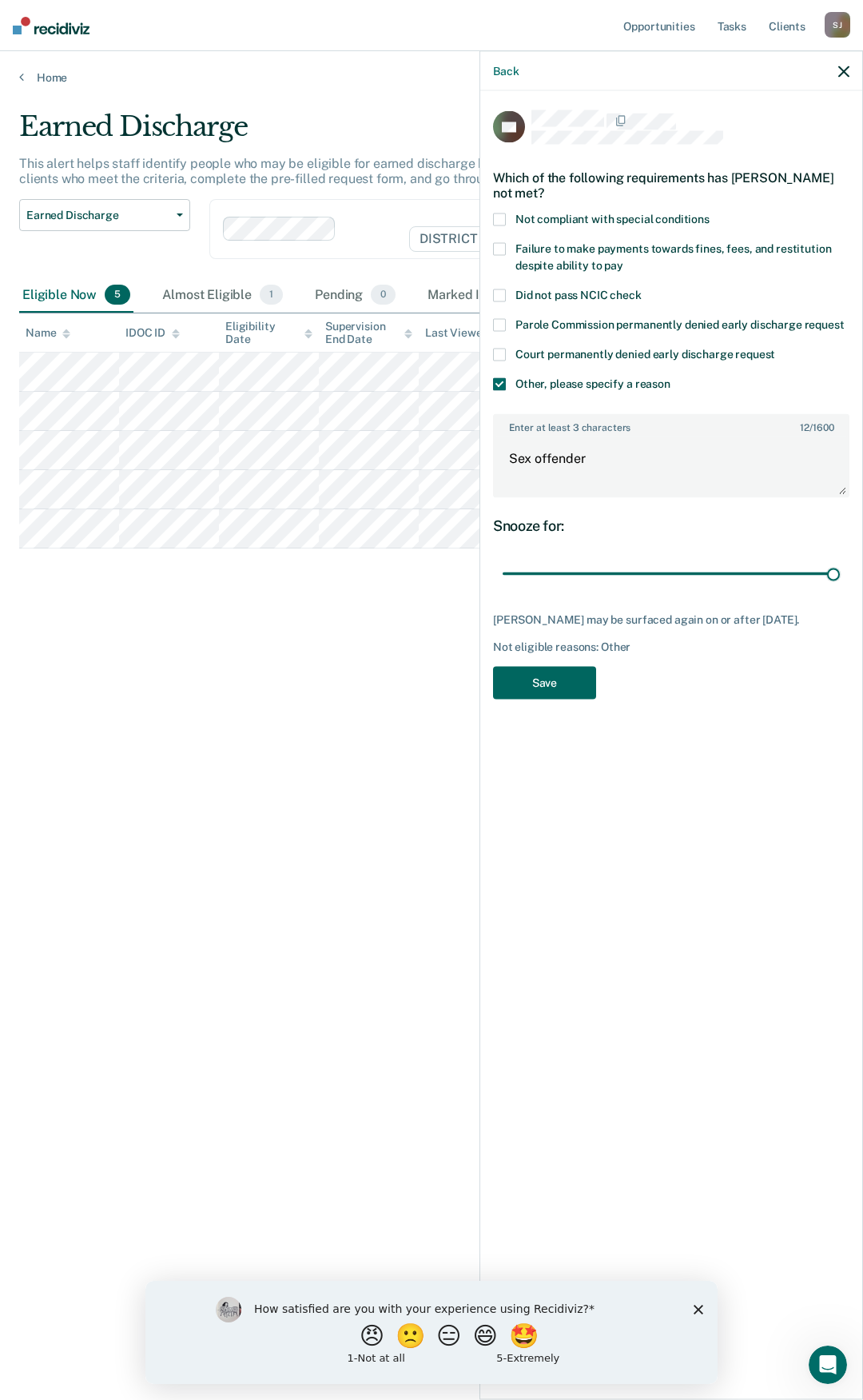
click at [567, 679] on button "Save" at bounding box center [544, 682] width 103 height 33
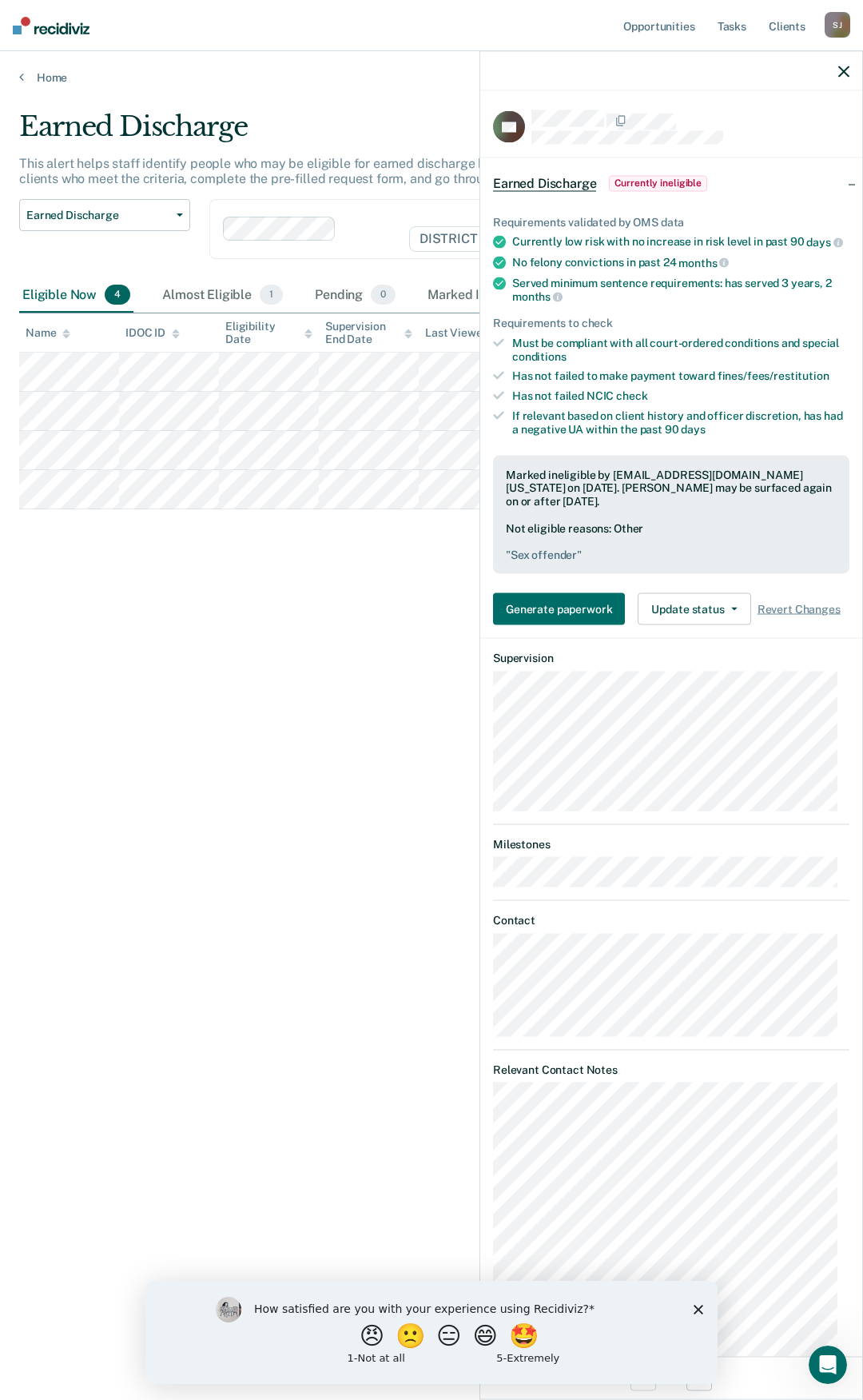
click at [839, 76] on icon "button" at bounding box center [844, 71] width 11 height 11
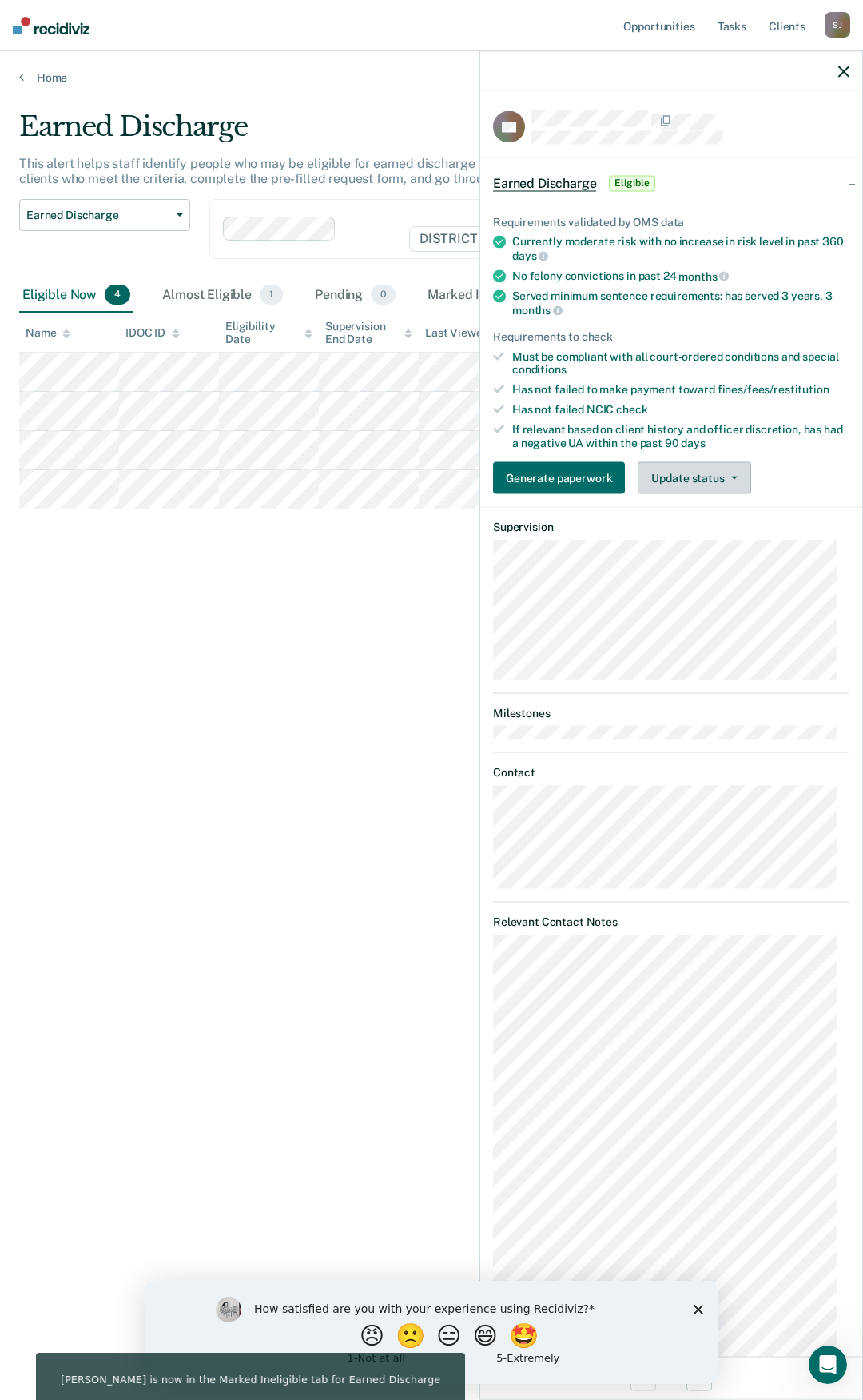
click at [676, 476] on button "Update status" at bounding box center [695, 478] width 113 height 32
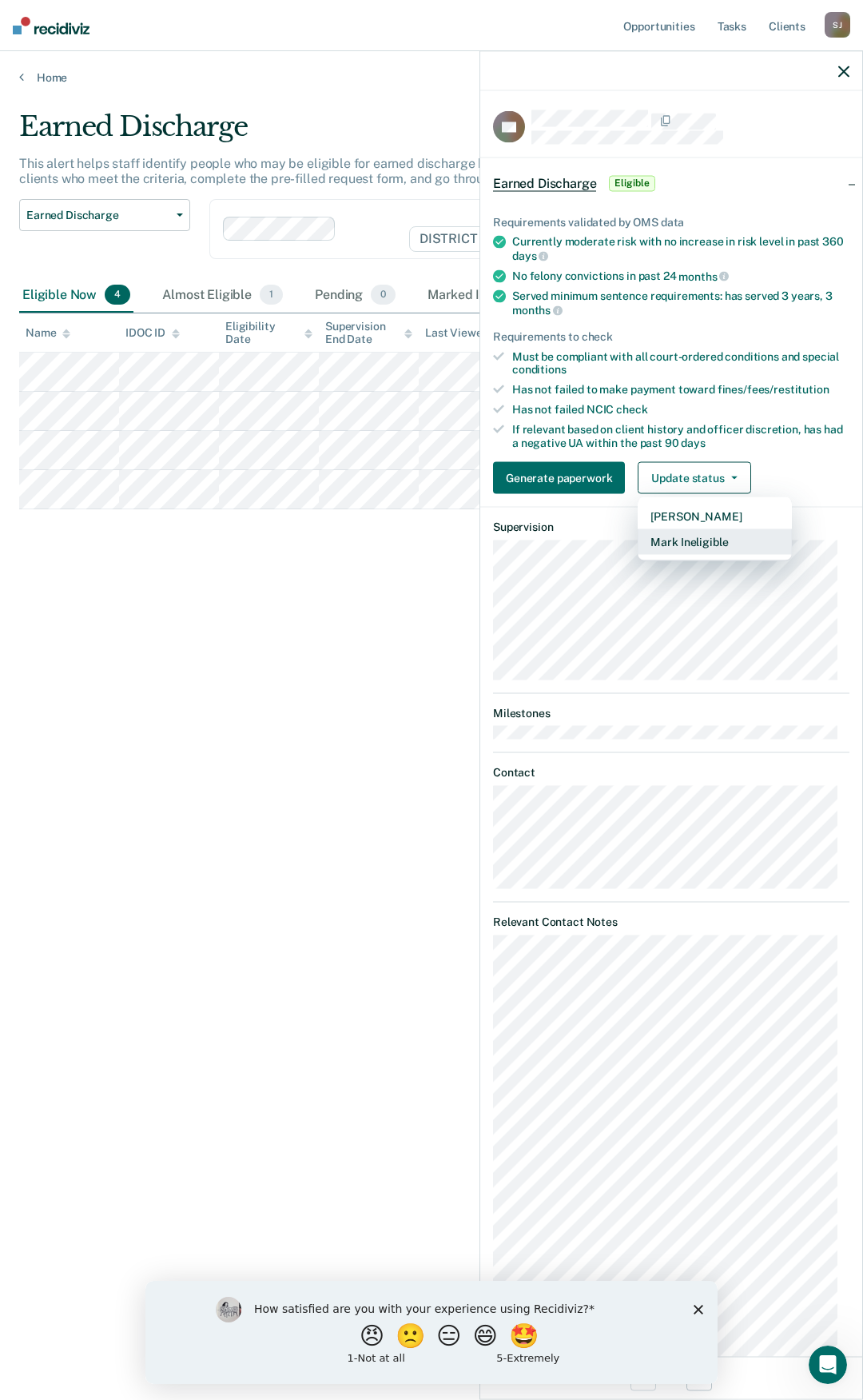
click at [698, 544] on button "Mark Ineligible" at bounding box center [715, 542] width 154 height 25
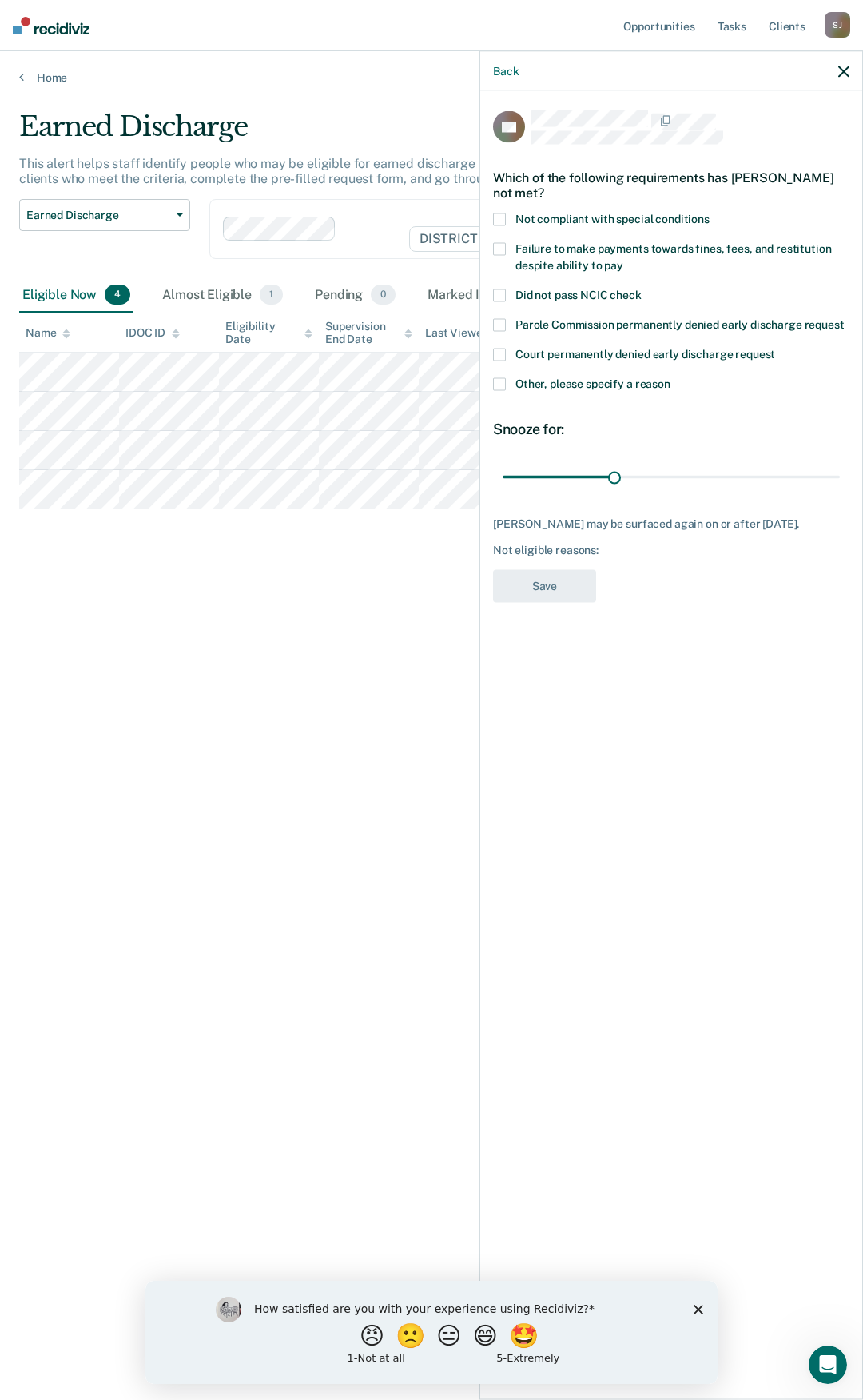
click at [495, 385] on span at bounding box center [500, 384] width 13 height 13
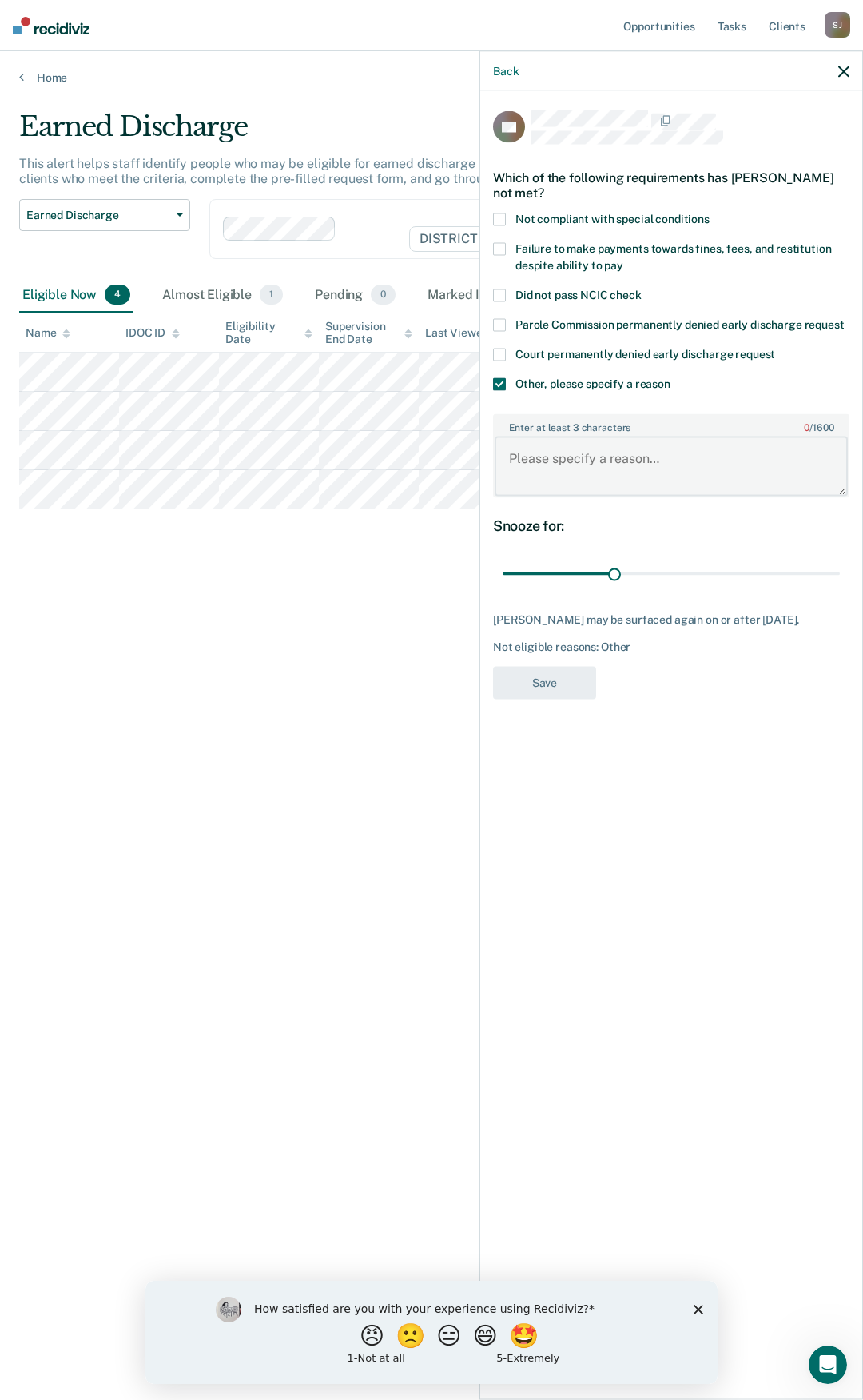
click at [582, 451] on textarea "Enter at least 3 characters 0 / 1600" at bounding box center [672, 465] width 353 height 59
paste textarea "Sex offender"
type textarea "Sex offender"
drag, startPoint x: 614, startPoint y: 577, endPoint x: 872, endPoint y: 595, distance: 258.6
type input "90"
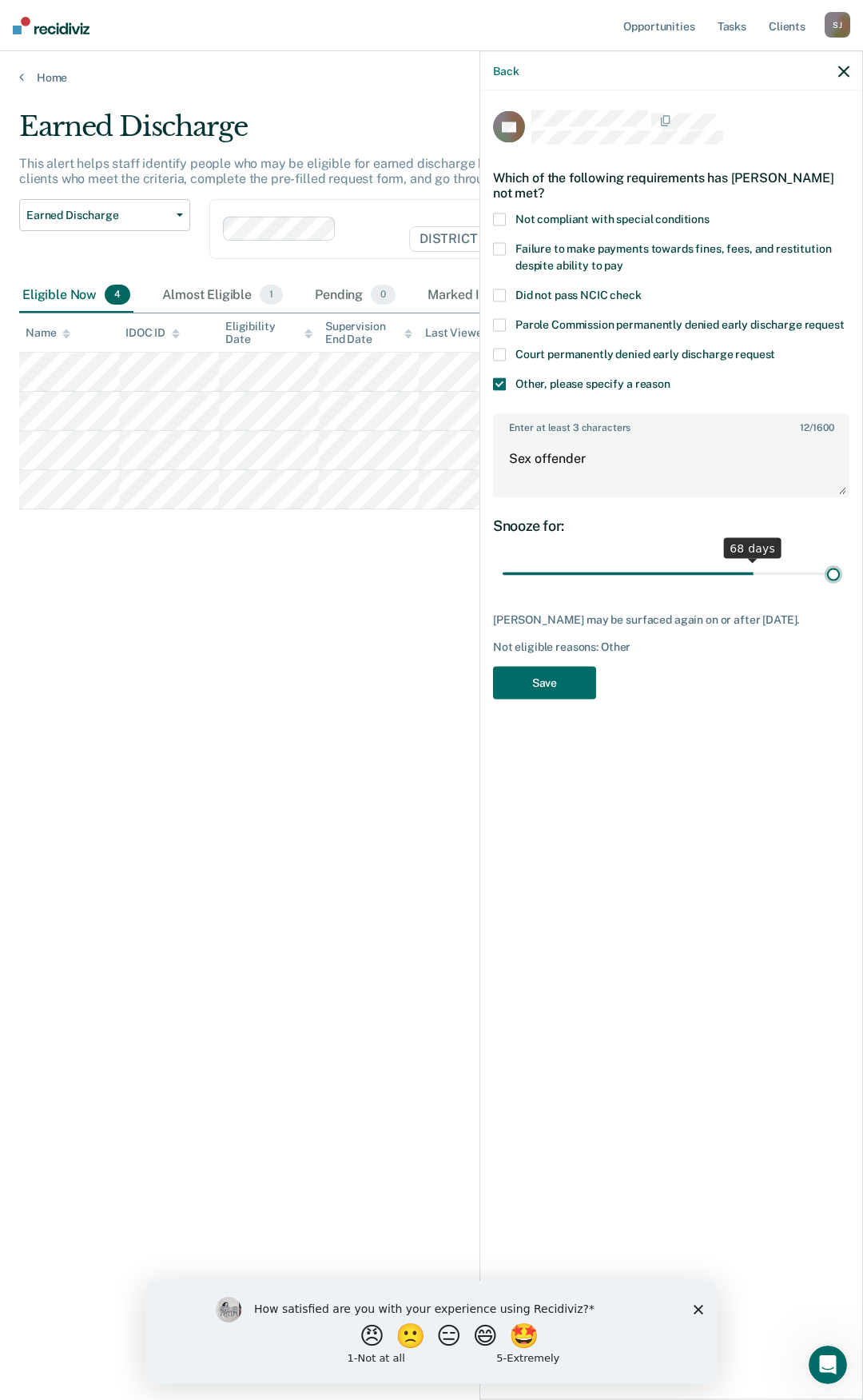
click at [840, 587] on input "range" at bounding box center [671, 573] width 338 height 28
click at [572, 687] on button "Save" at bounding box center [544, 682] width 103 height 33
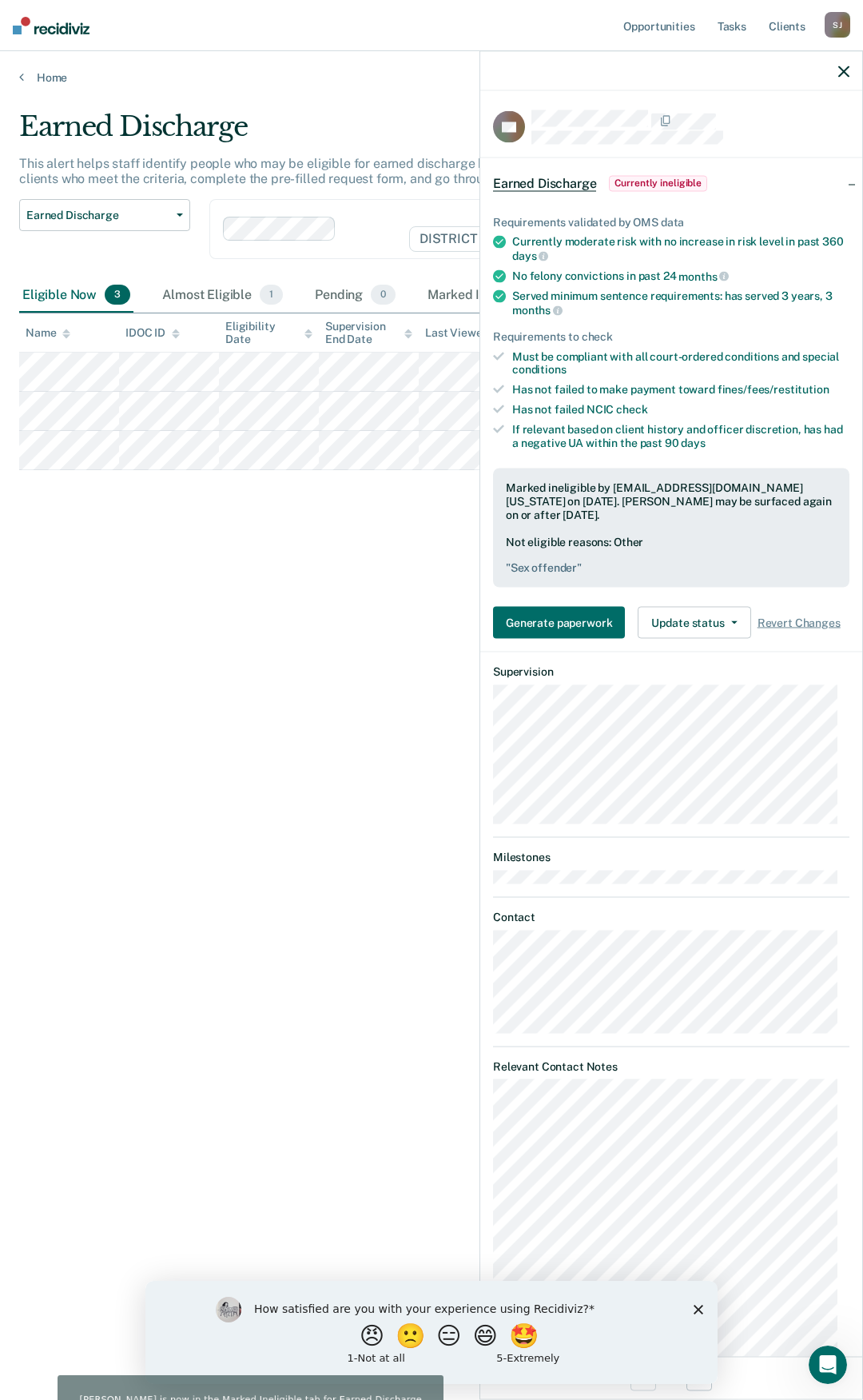
click at [848, 76] on icon "button" at bounding box center [844, 71] width 11 height 11
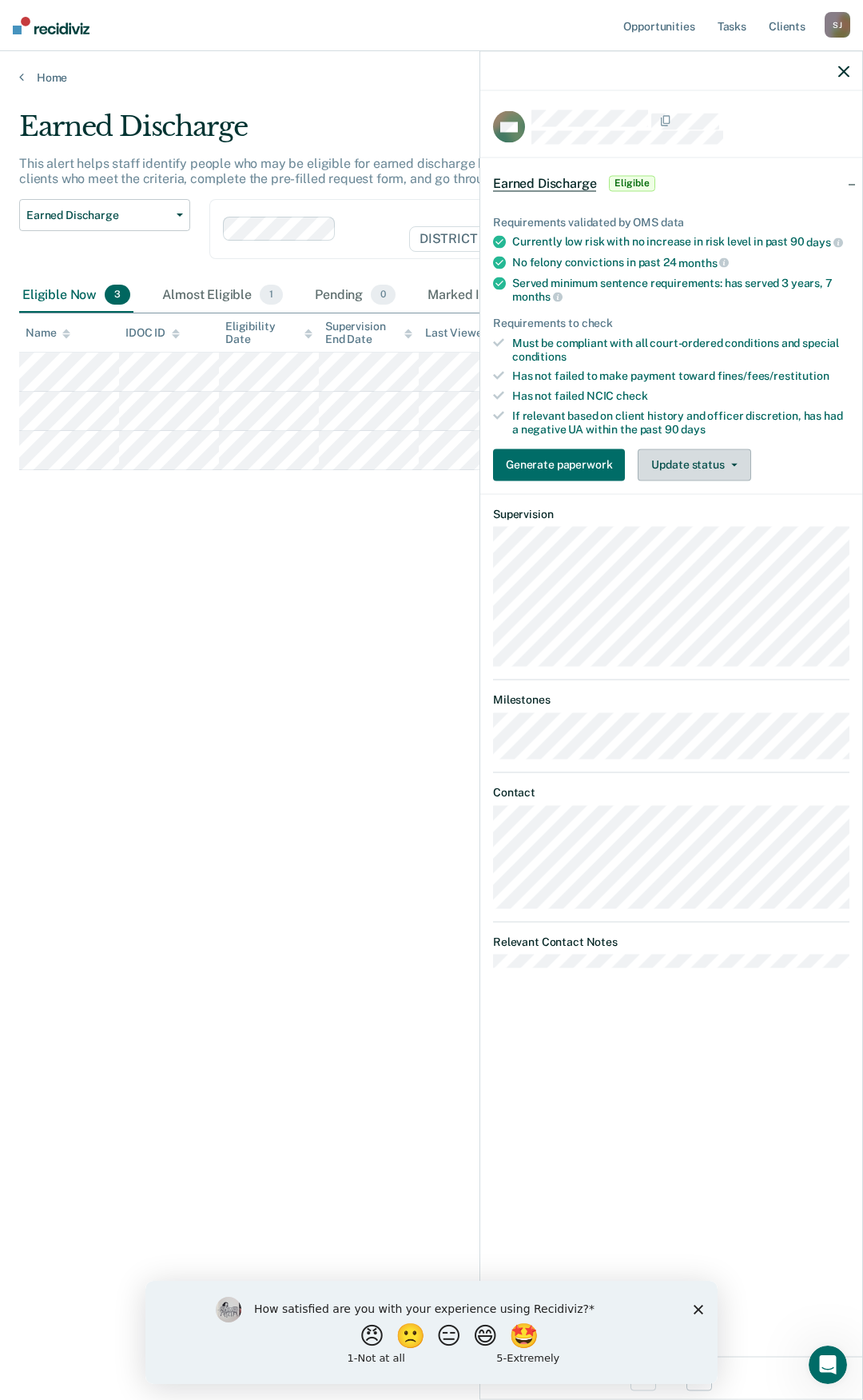
click at [732, 464] on button "Update status" at bounding box center [695, 464] width 113 height 32
click at [714, 528] on button "Mark Ineligible" at bounding box center [715, 528] width 154 height 25
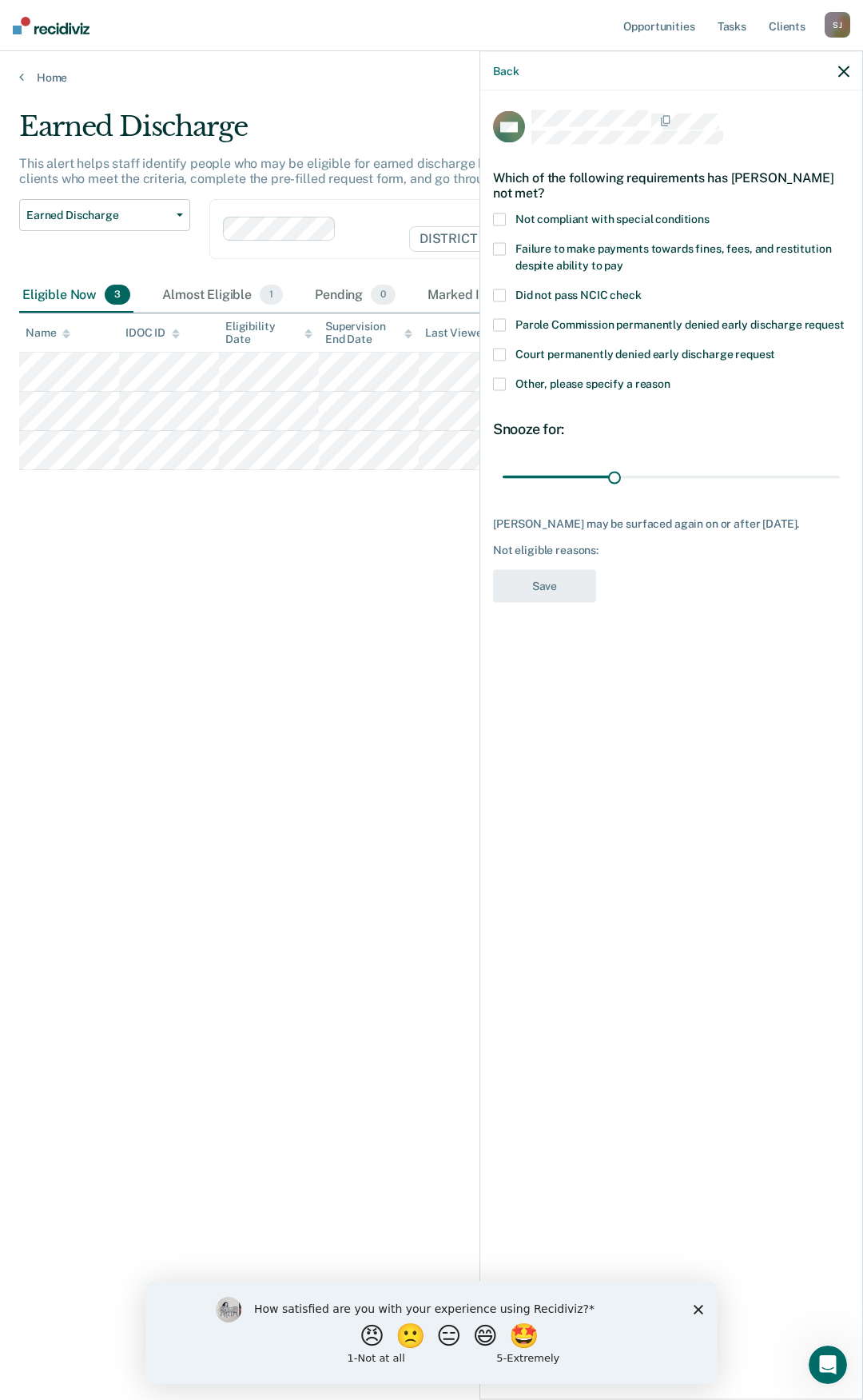
click at [496, 383] on span at bounding box center [500, 384] width 13 height 13
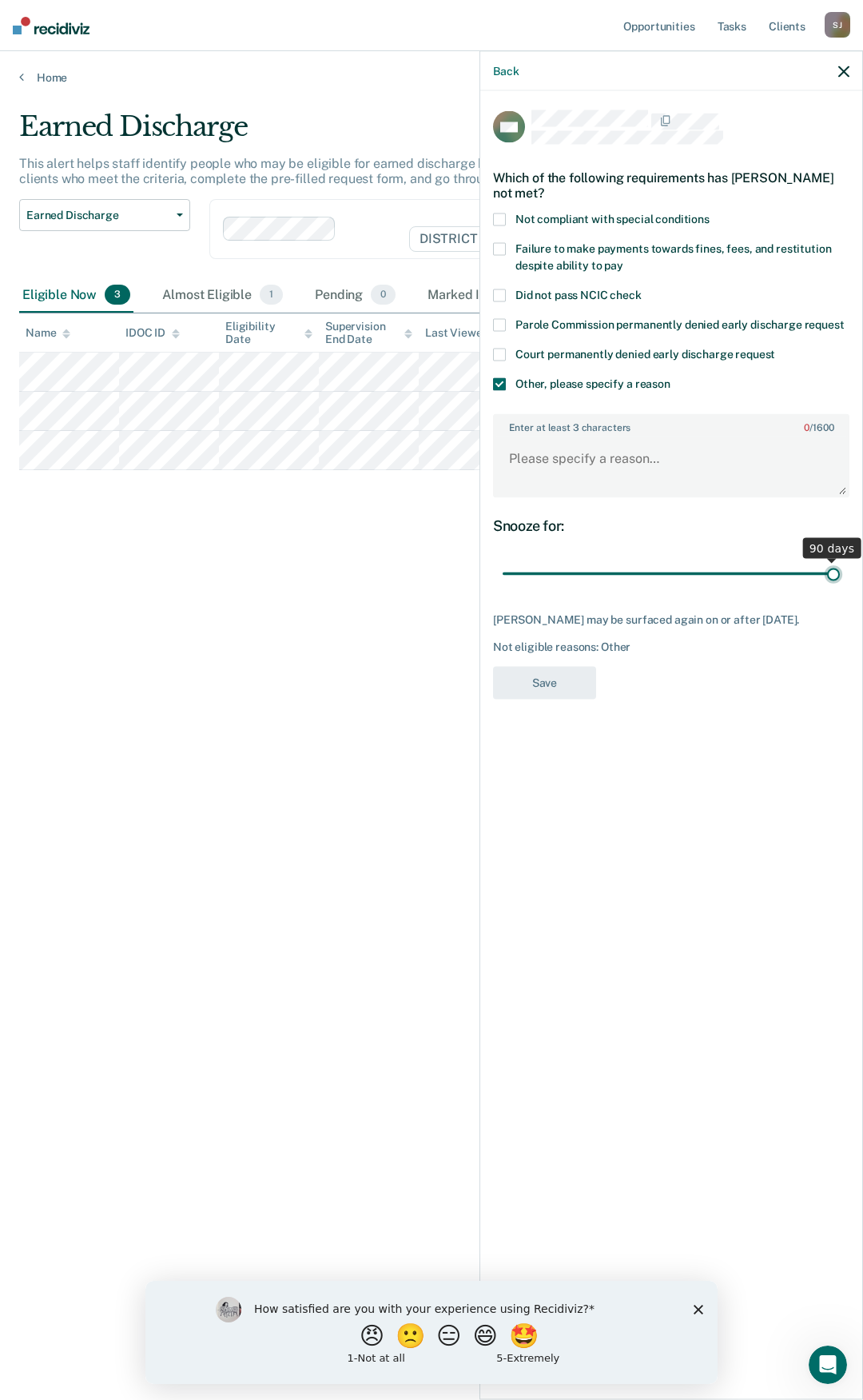
drag, startPoint x: 617, startPoint y: 573, endPoint x: 704, endPoint y: 479, distance: 128.1
type input "90"
click at [840, 573] on input "range" at bounding box center [671, 573] width 338 height 28
click at [675, 458] on textarea "Enter at least 3 characters 0 / 1600" at bounding box center [672, 465] width 353 height 59
paste textarea "Sex offender"
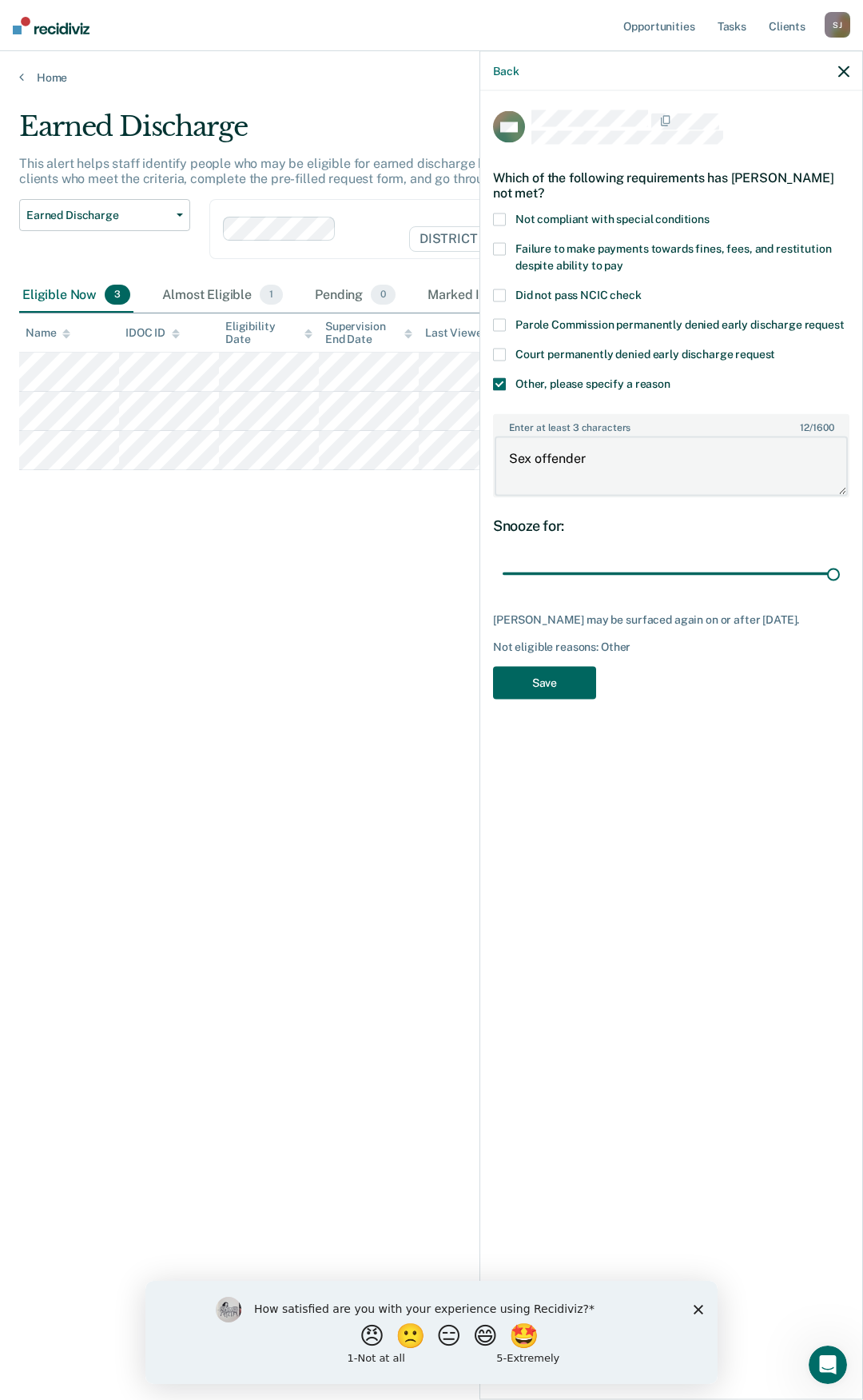
type textarea "Sex offender"
click at [567, 685] on button "Save" at bounding box center [544, 682] width 103 height 33
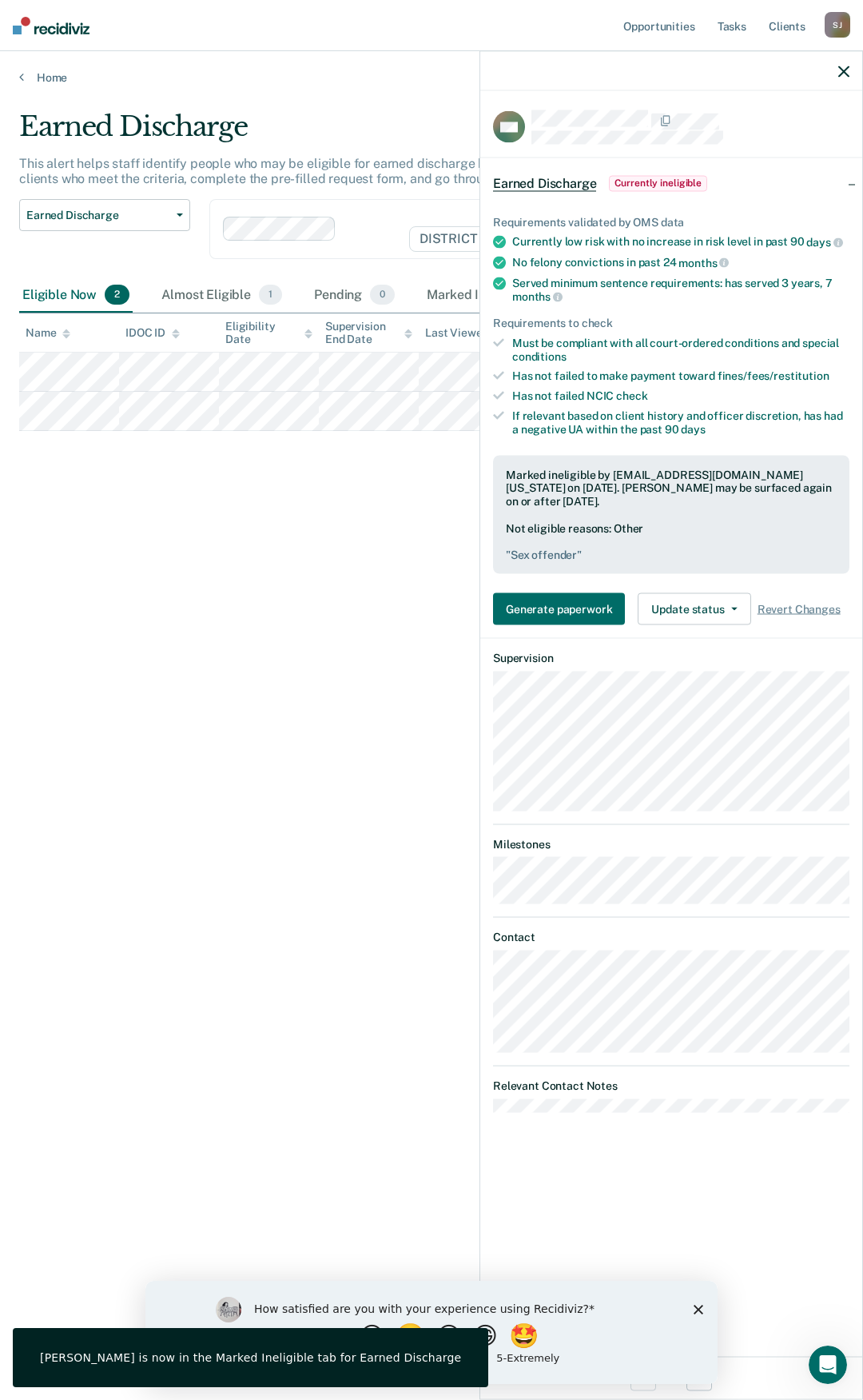
click at [847, 76] on icon "button" at bounding box center [844, 71] width 11 height 11
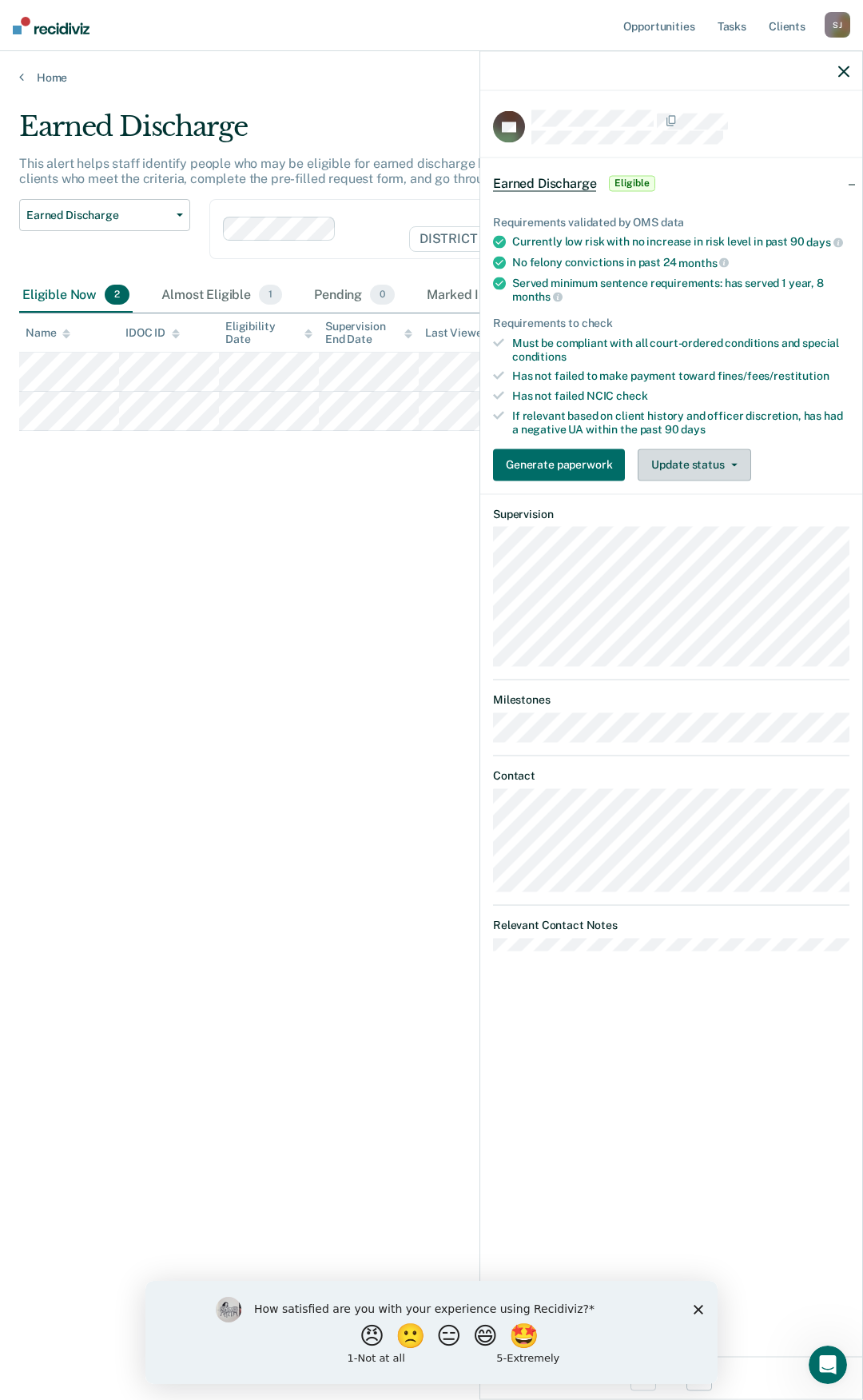
click at [682, 462] on button "Update status" at bounding box center [695, 464] width 113 height 32
click at [688, 527] on button "Mark Ineligible" at bounding box center [715, 528] width 154 height 25
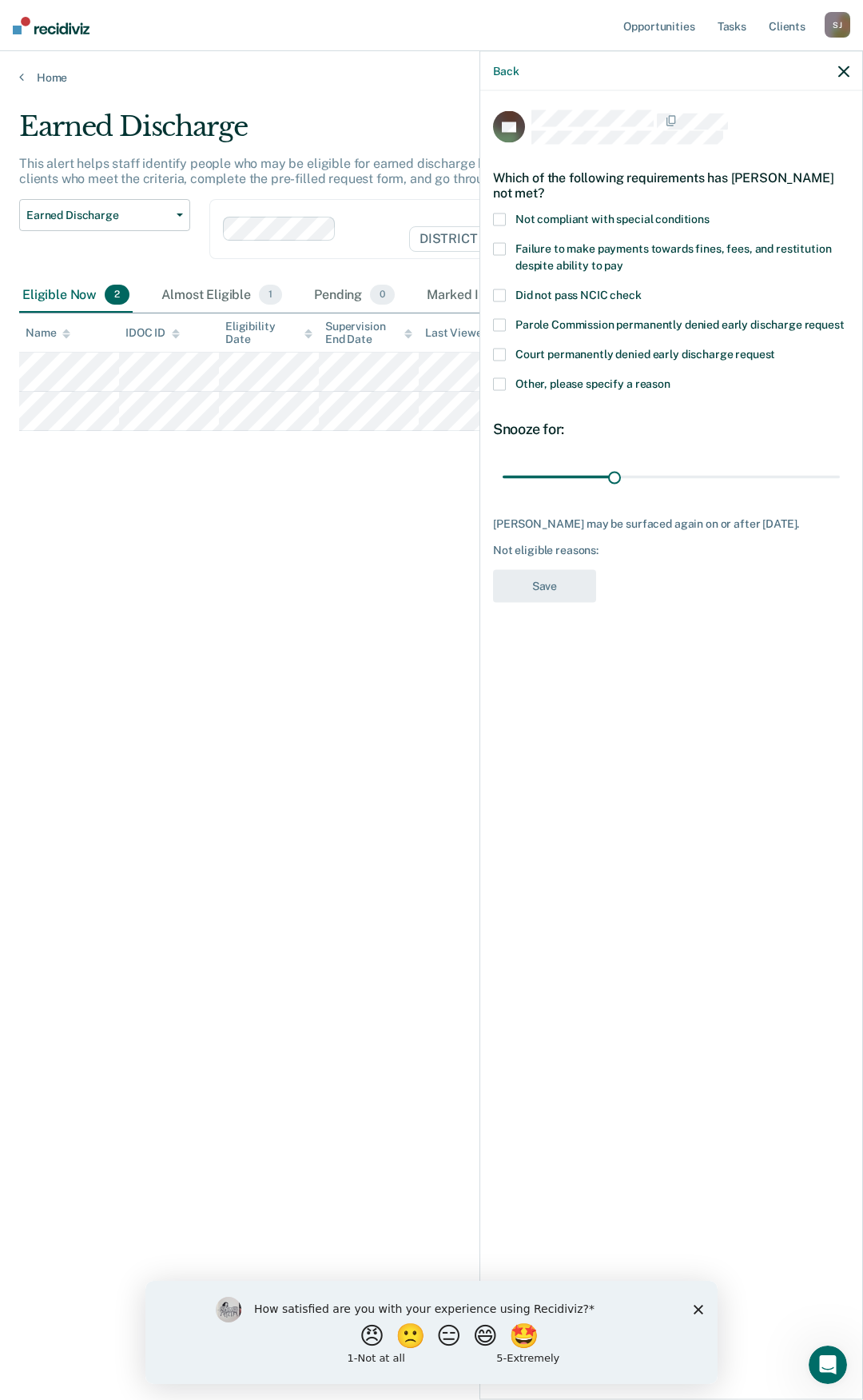
click at [500, 383] on span at bounding box center [500, 384] width 13 height 13
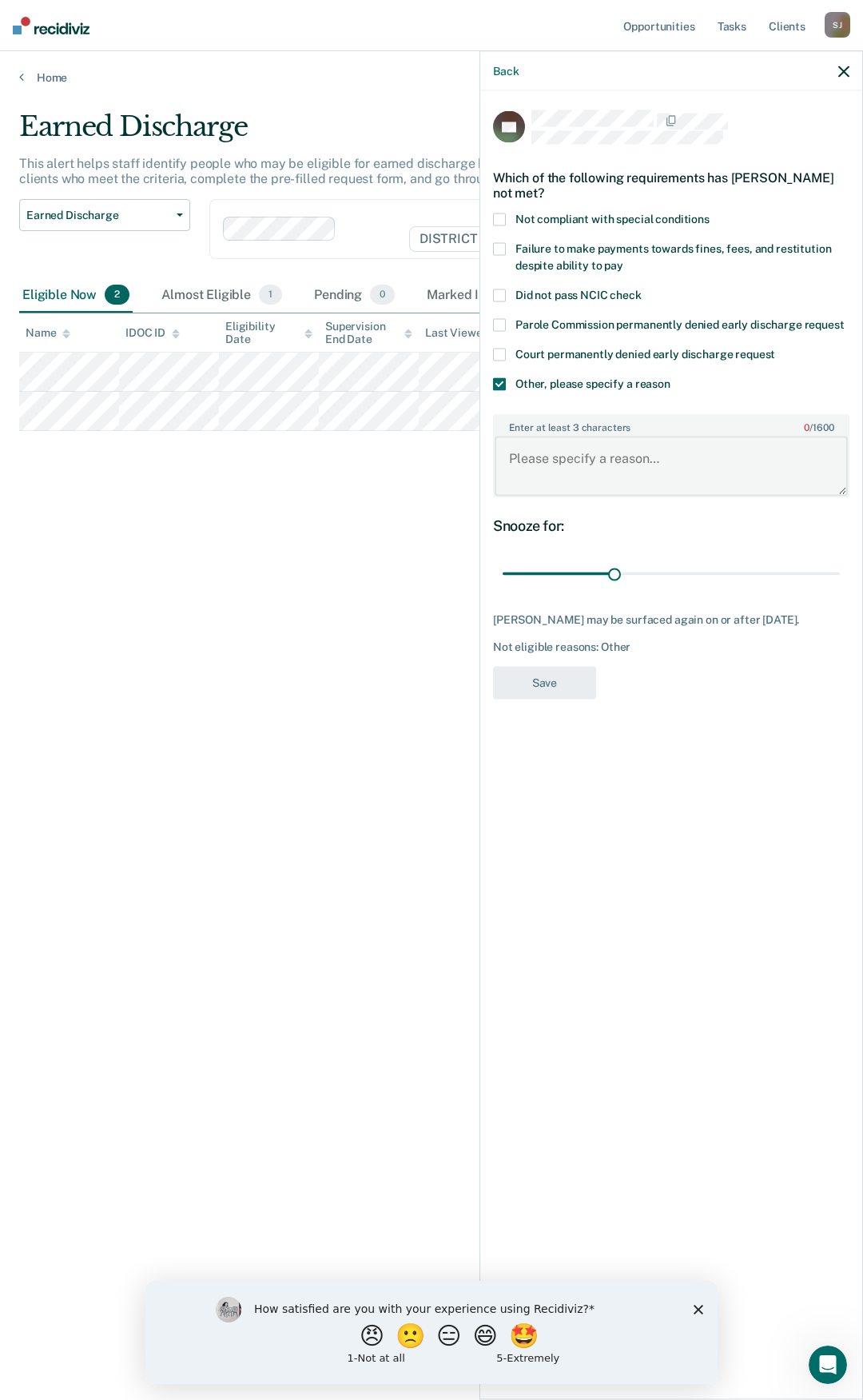
click at [584, 480] on textarea "Enter at least 3 characters 0 / 1600" at bounding box center [672, 465] width 353 height 59
drag, startPoint x: 581, startPoint y: 471, endPoint x: 379, endPoint y: 621, distance: 251.6
click at [379, 621] on div "Earned Discharge This alert helps staff identify people who may be eligible for…" at bounding box center [432, 695] width 825 height 1170
click at [841, 66] on icon "button" at bounding box center [844, 71] width 11 height 11
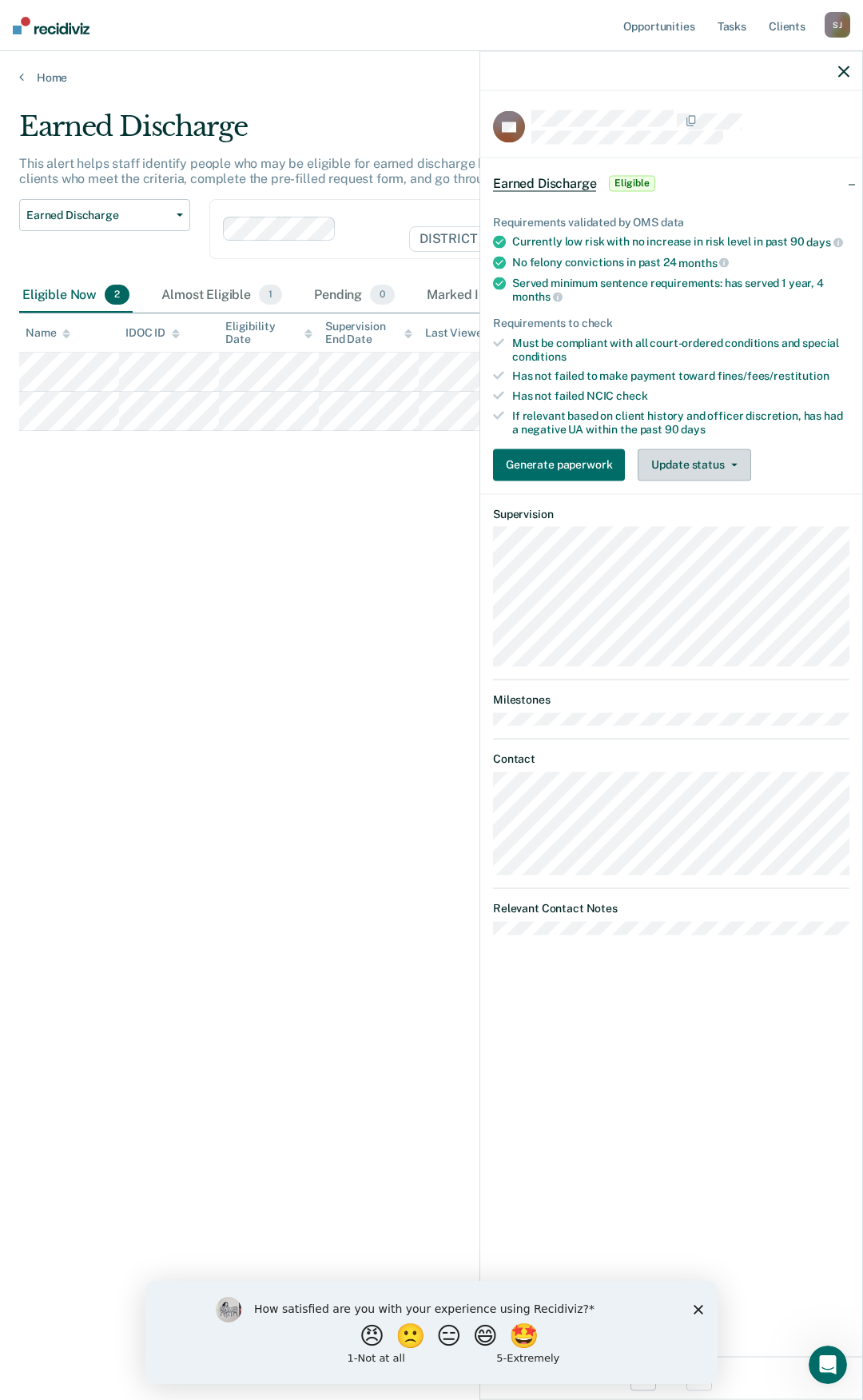
click at [665, 451] on button "Update status" at bounding box center [695, 464] width 113 height 32
click at [672, 534] on button "Mark Ineligible" at bounding box center [715, 528] width 154 height 25
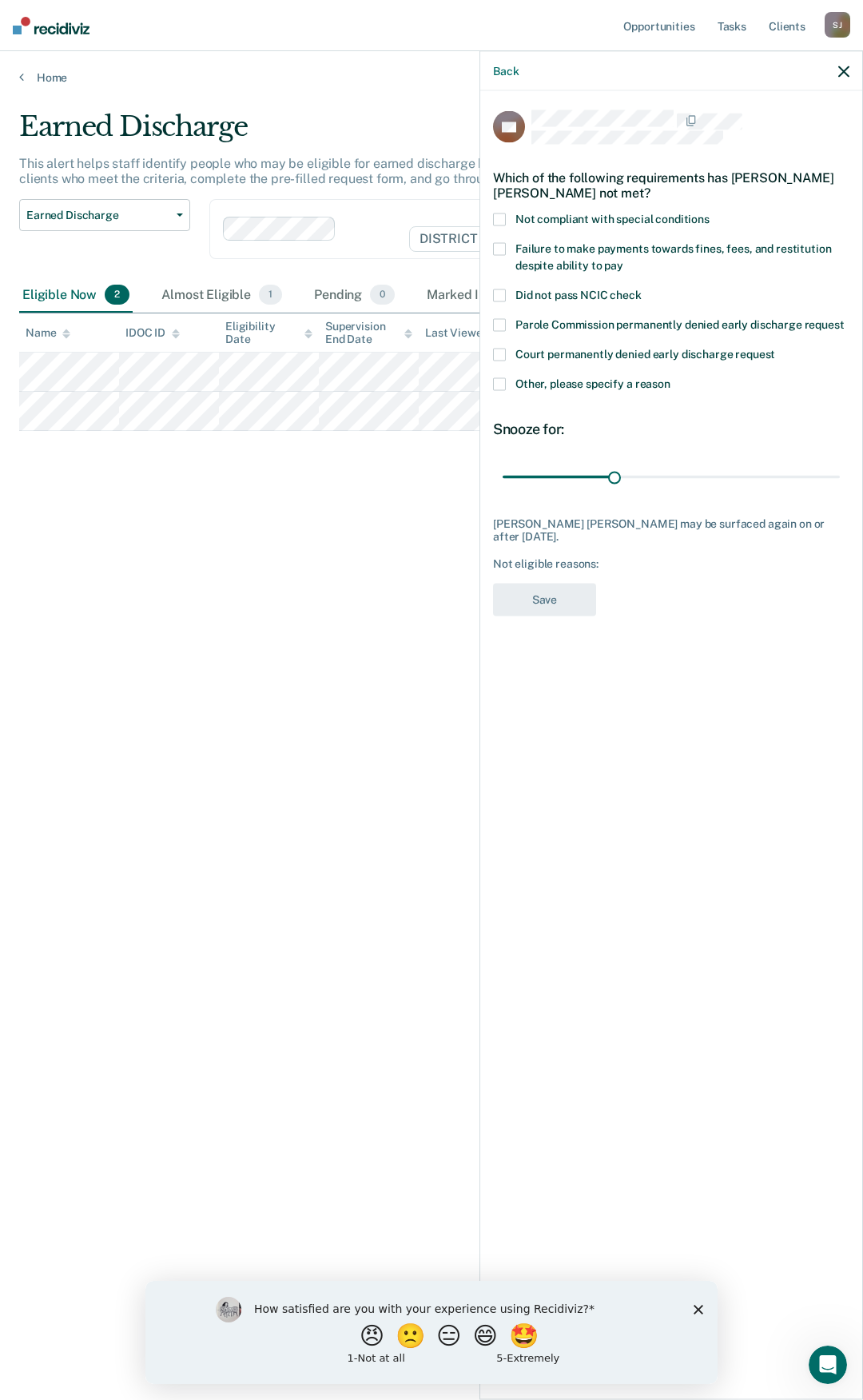
click at [498, 383] on span at bounding box center [500, 384] width 13 height 13
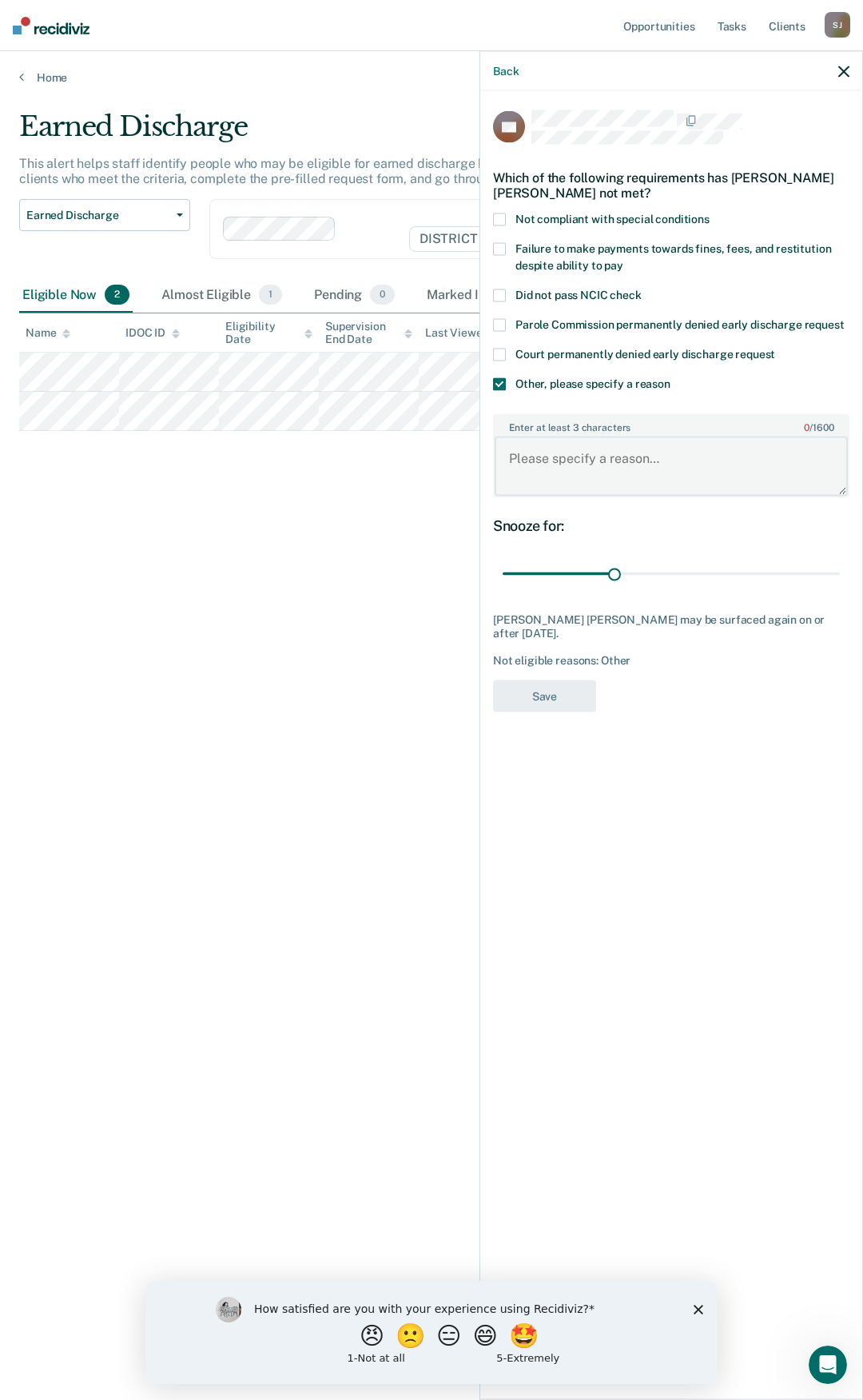
click at [613, 444] on textarea "Enter at least 3 characters 0 / 1600" at bounding box center [672, 465] width 353 height 59
paste textarea "Sex offender"
type textarea "Sex offender"
drag, startPoint x: 617, startPoint y: 568, endPoint x: 842, endPoint y: 539, distance: 226.9
type input "90"
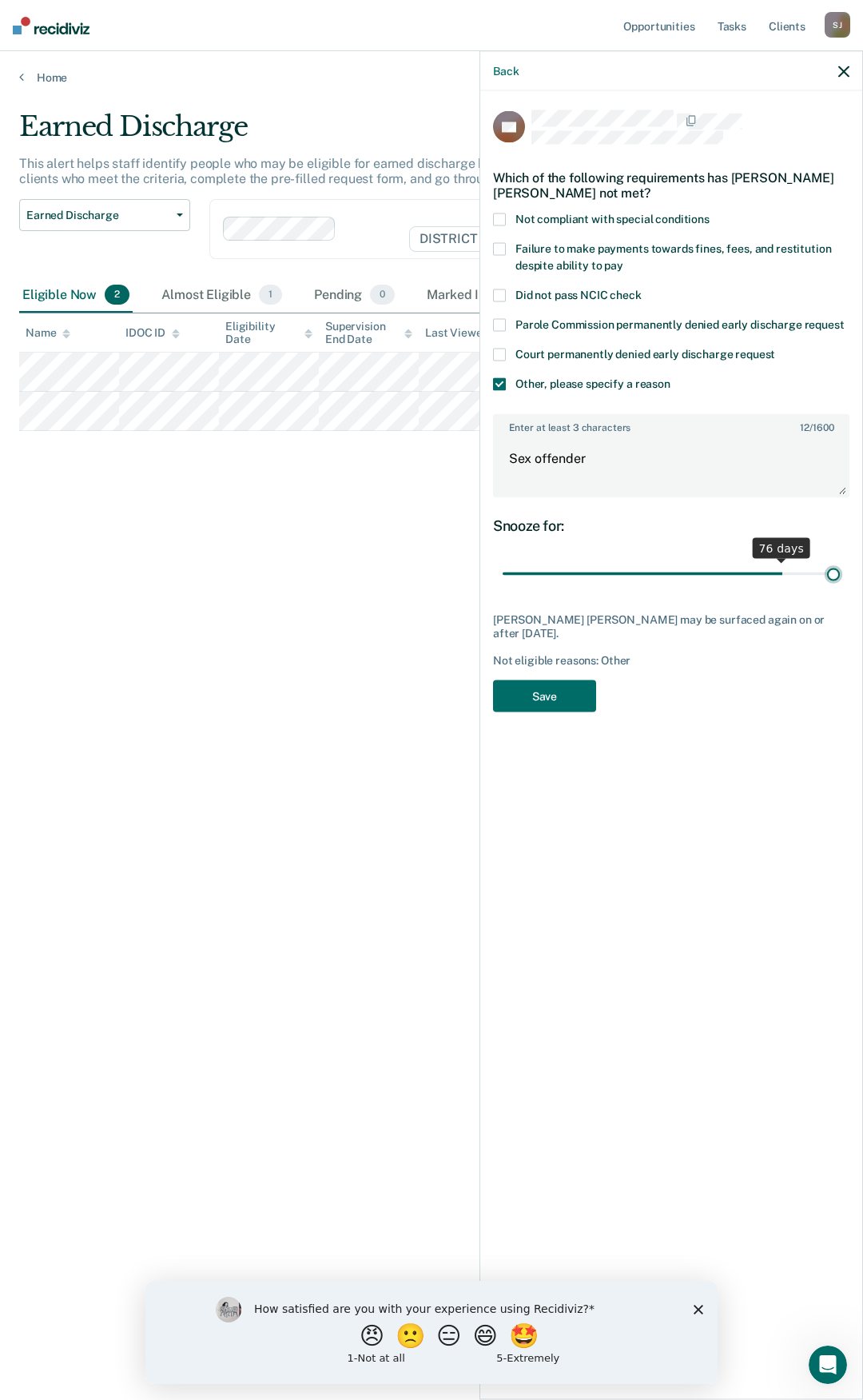
click at [840, 560] on input "range" at bounding box center [671, 573] width 338 height 28
click at [570, 700] on button "Save" at bounding box center [544, 695] width 103 height 33
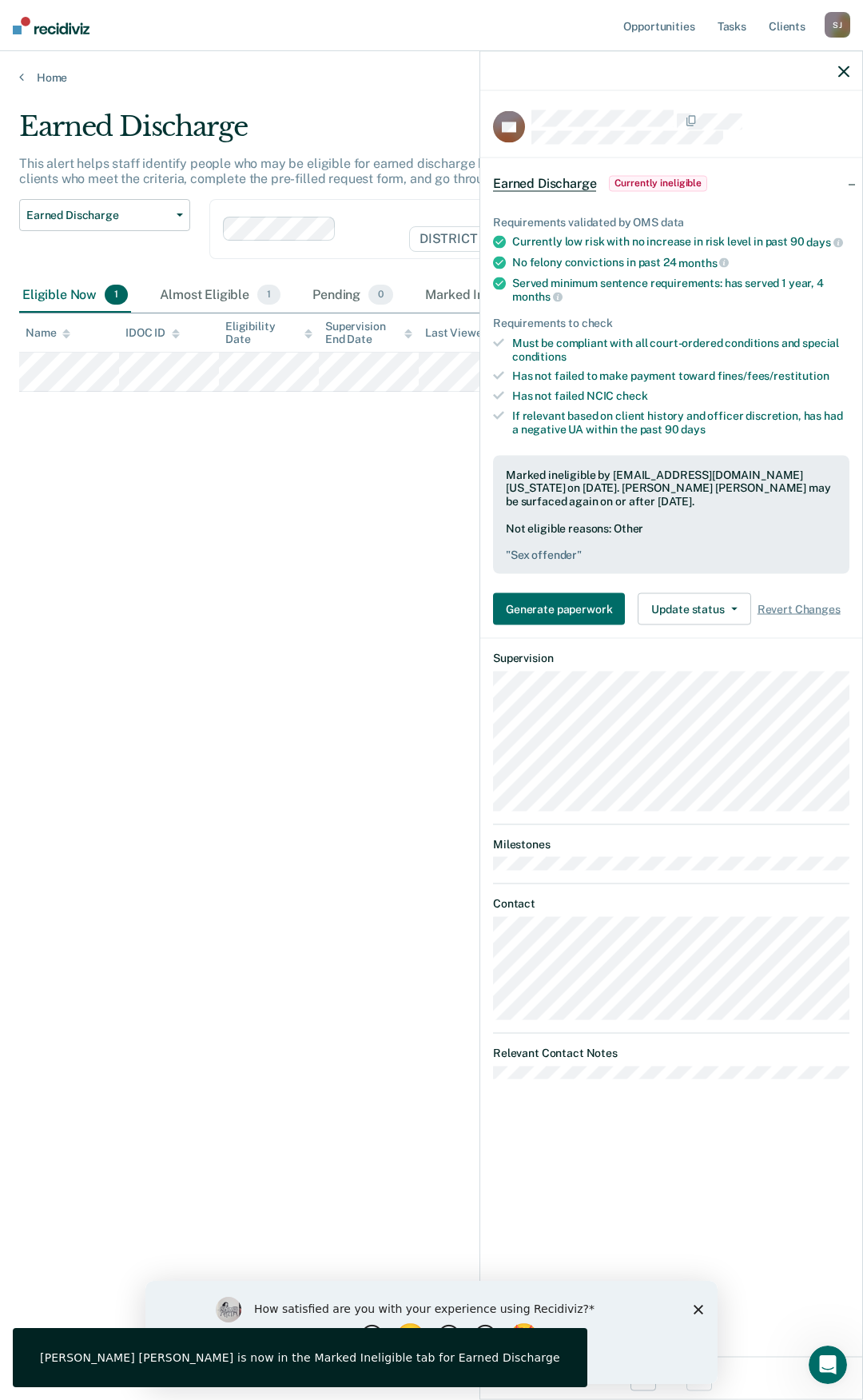
click at [842, 66] on icon "button" at bounding box center [844, 71] width 11 height 11
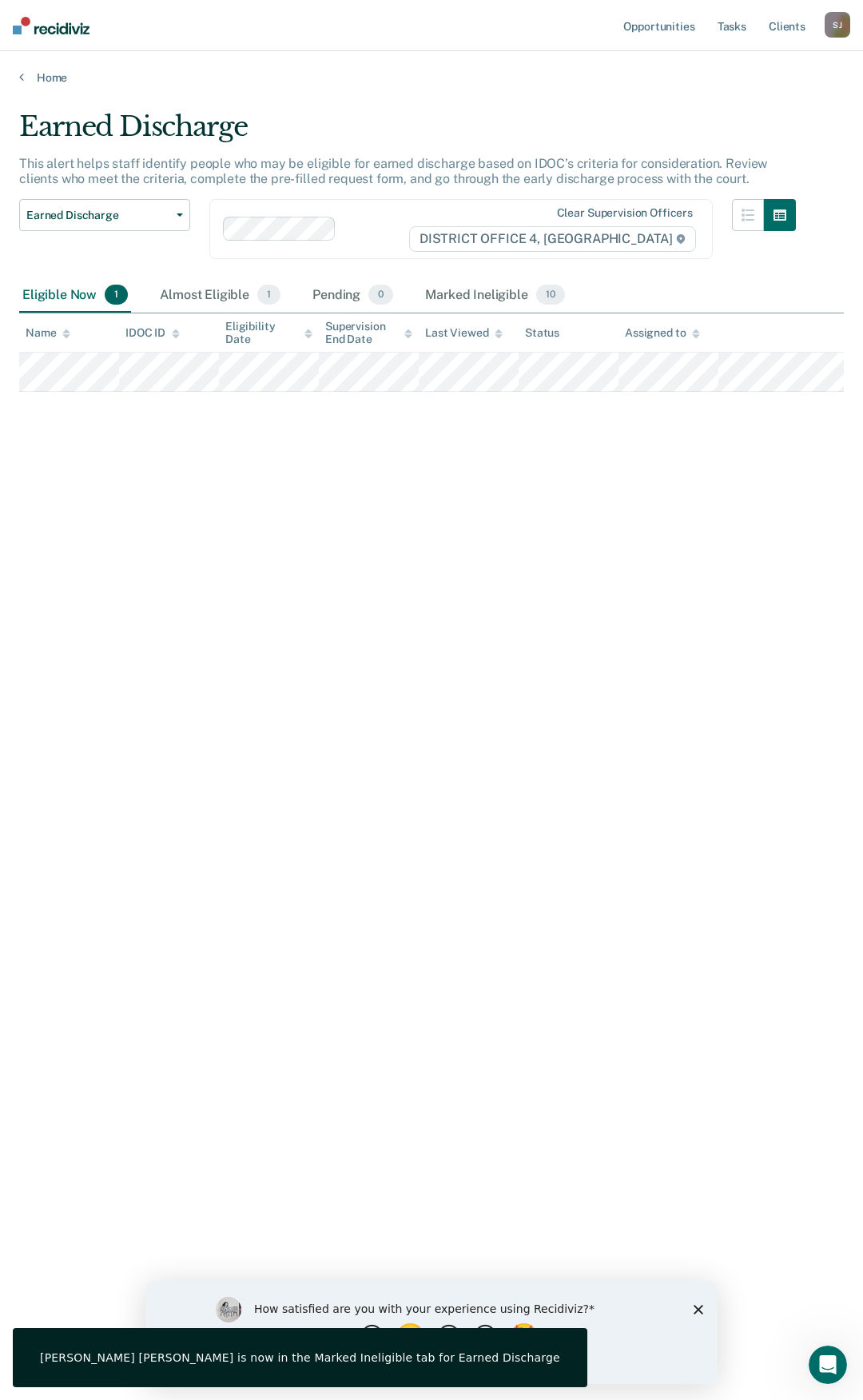
click at [413, 569] on div "Earned Discharge This alert helps staff identify people who may be eligible for…" at bounding box center [432, 695] width 825 height 1170
